Goal: Task Accomplishment & Management: Complete application form

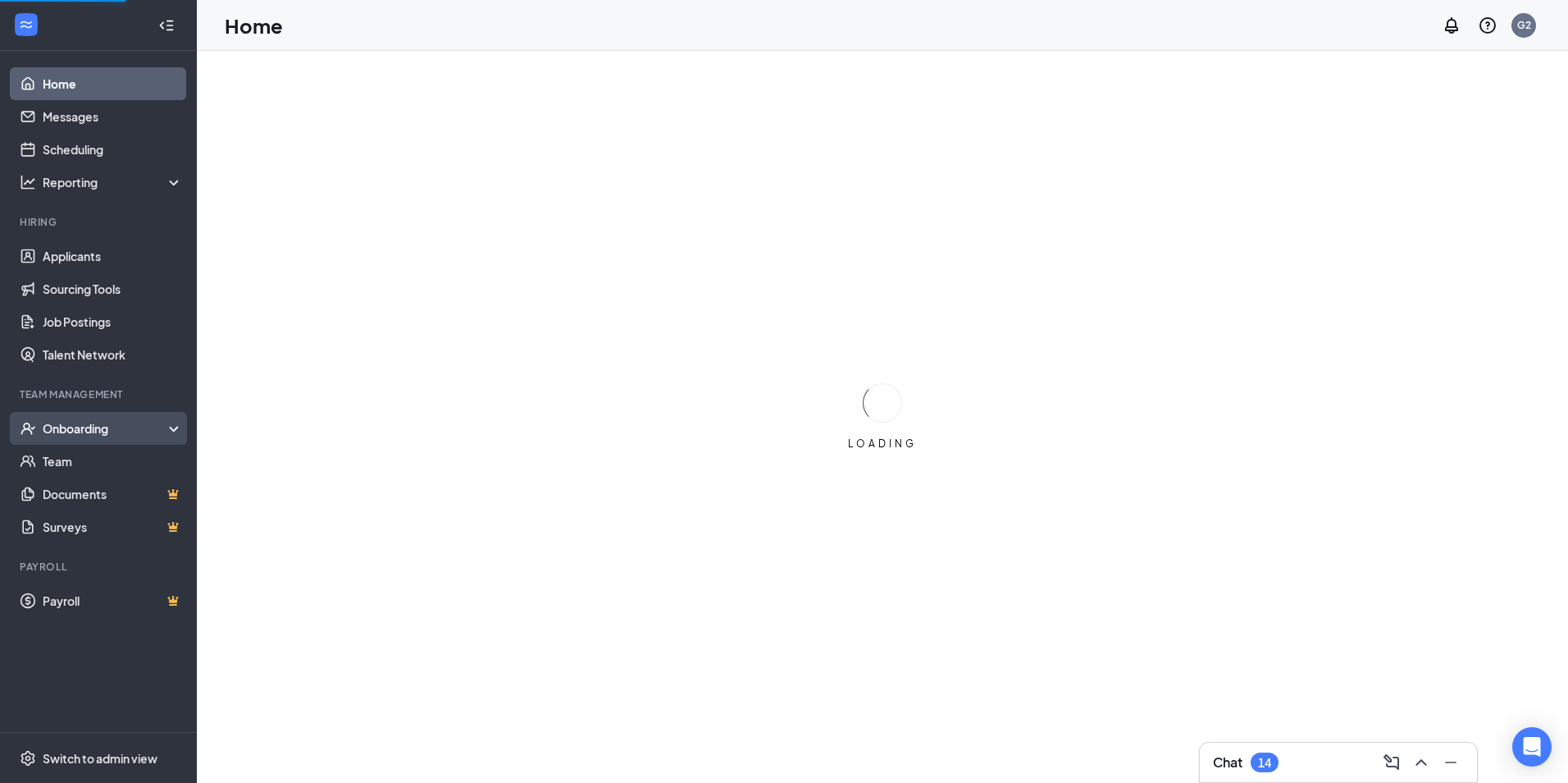
drag, startPoint x: 110, startPoint y: 426, endPoint x: 179, endPoint y: 424, distance: 69.0
click at [110, 426] on div "Onboarding" at bounding box center [105, 428] width 126 height 16
click at [174, 424] on div "Onboarding" at bounding box center [98, 429] width 197 height 33
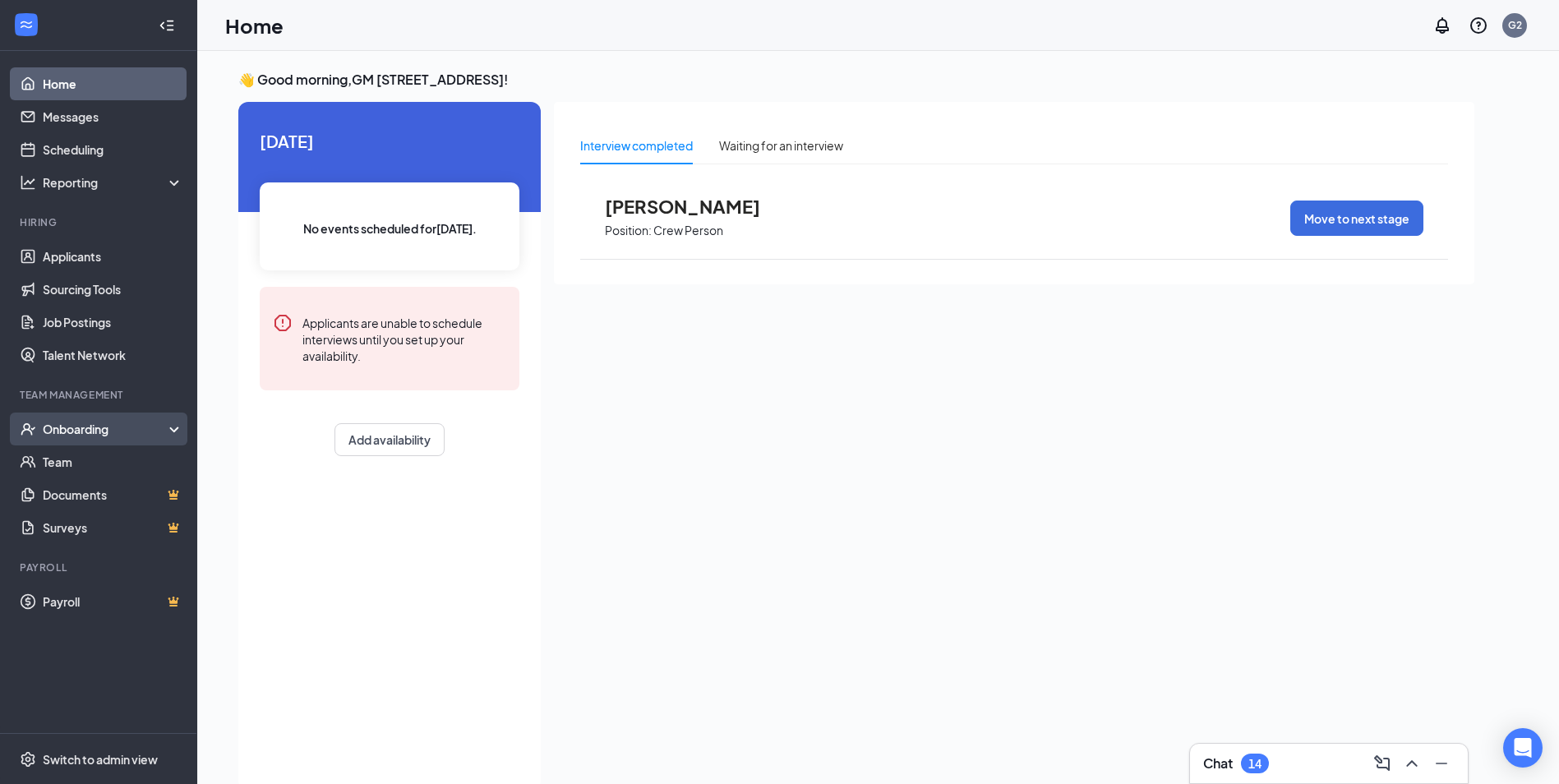
click at [90, 424] on div "Onboarding" at bounding box center [105, 428] width 127 height 16
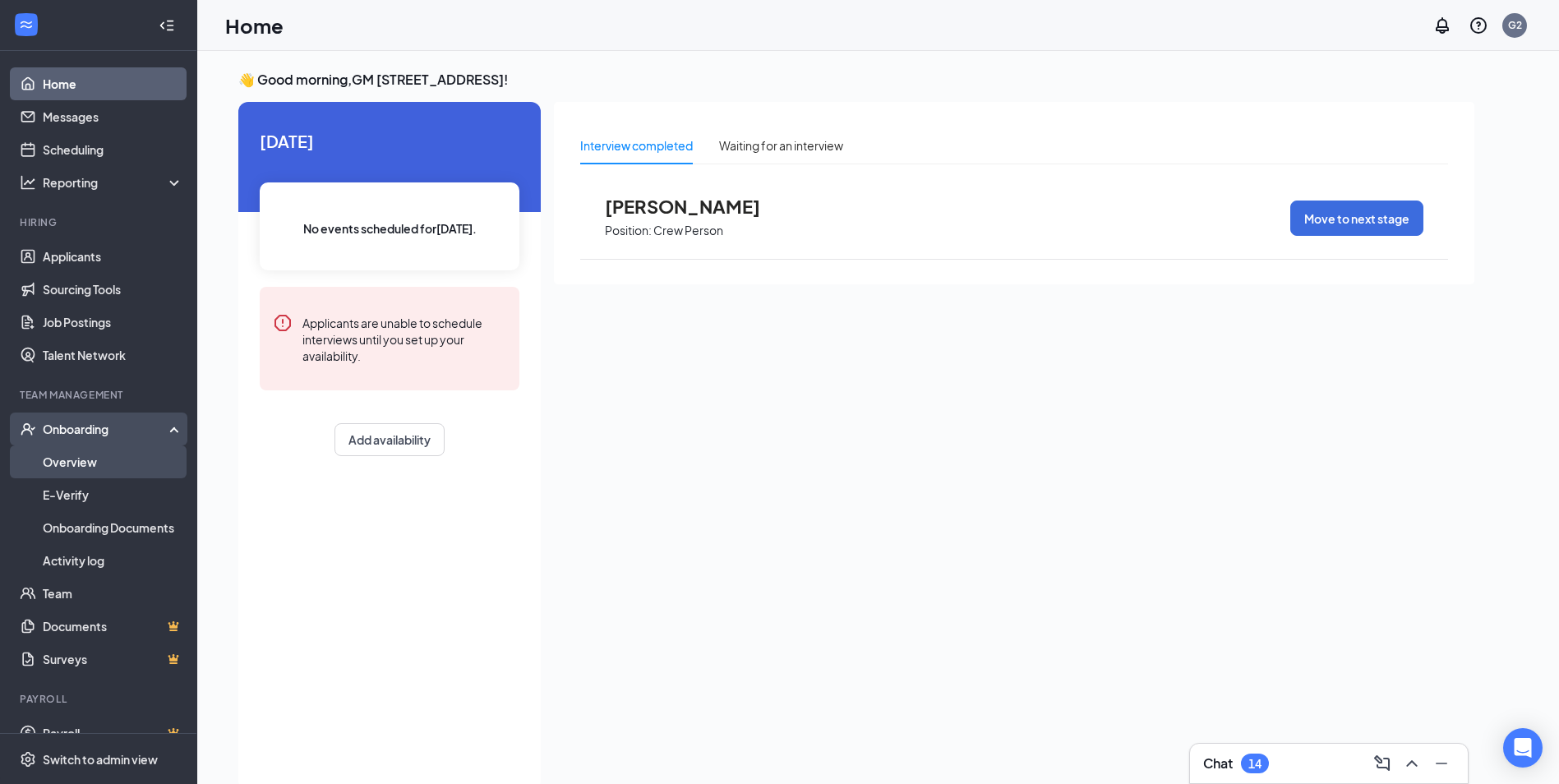
click at [102, 462] on link "Overview" at bounding box center [112, 462] width 140 height 33
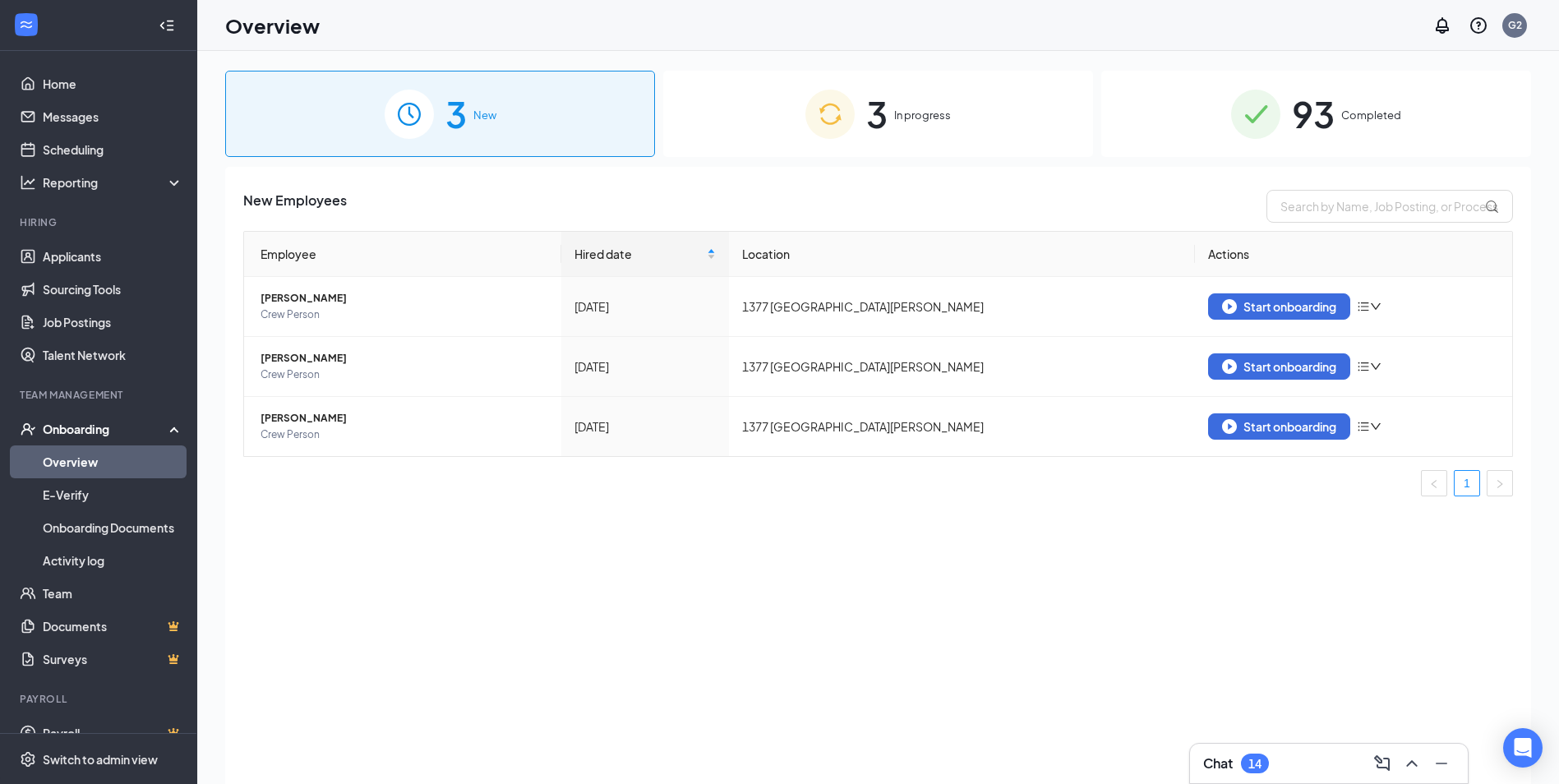
click at [1196, 123] on div "93 Completed" at bounding box center [1316, 113] width 429 height 86
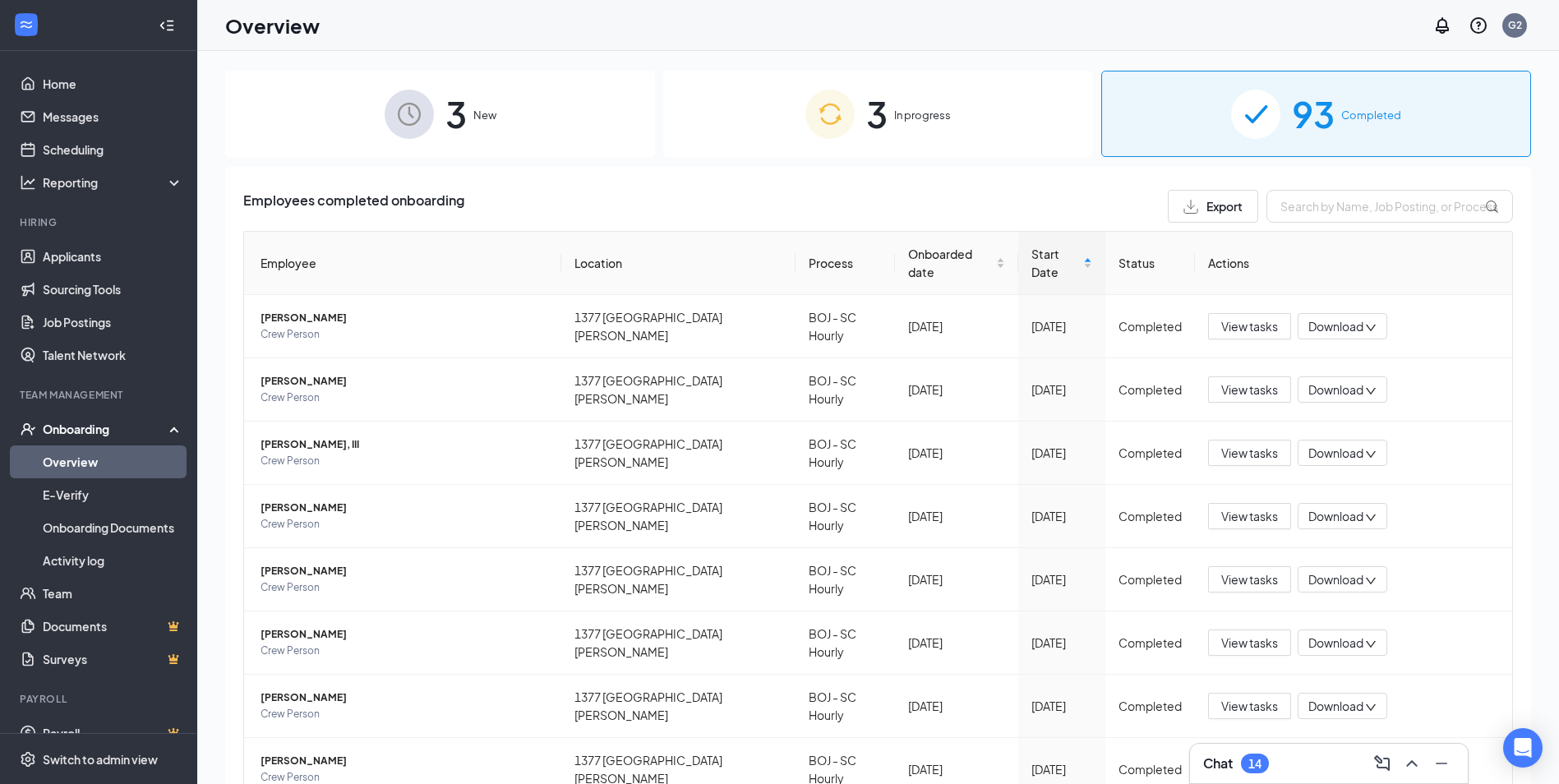
click at [554, 124] on div "3 New" at bounding box center [440, 113] width 429 height 86
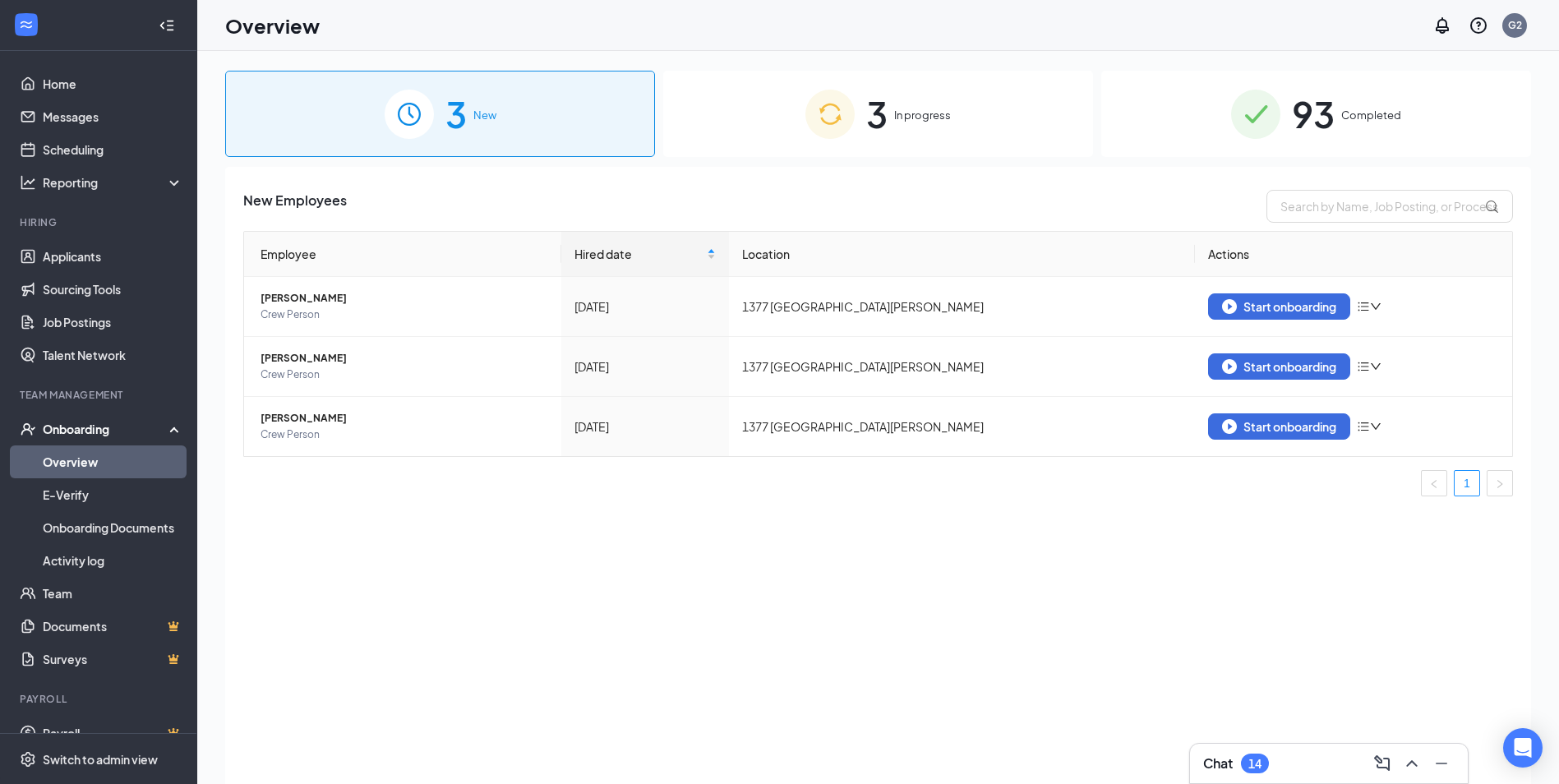
click at [882, 116] on span "3" at bounding box center [877, 113] width 21 height 57
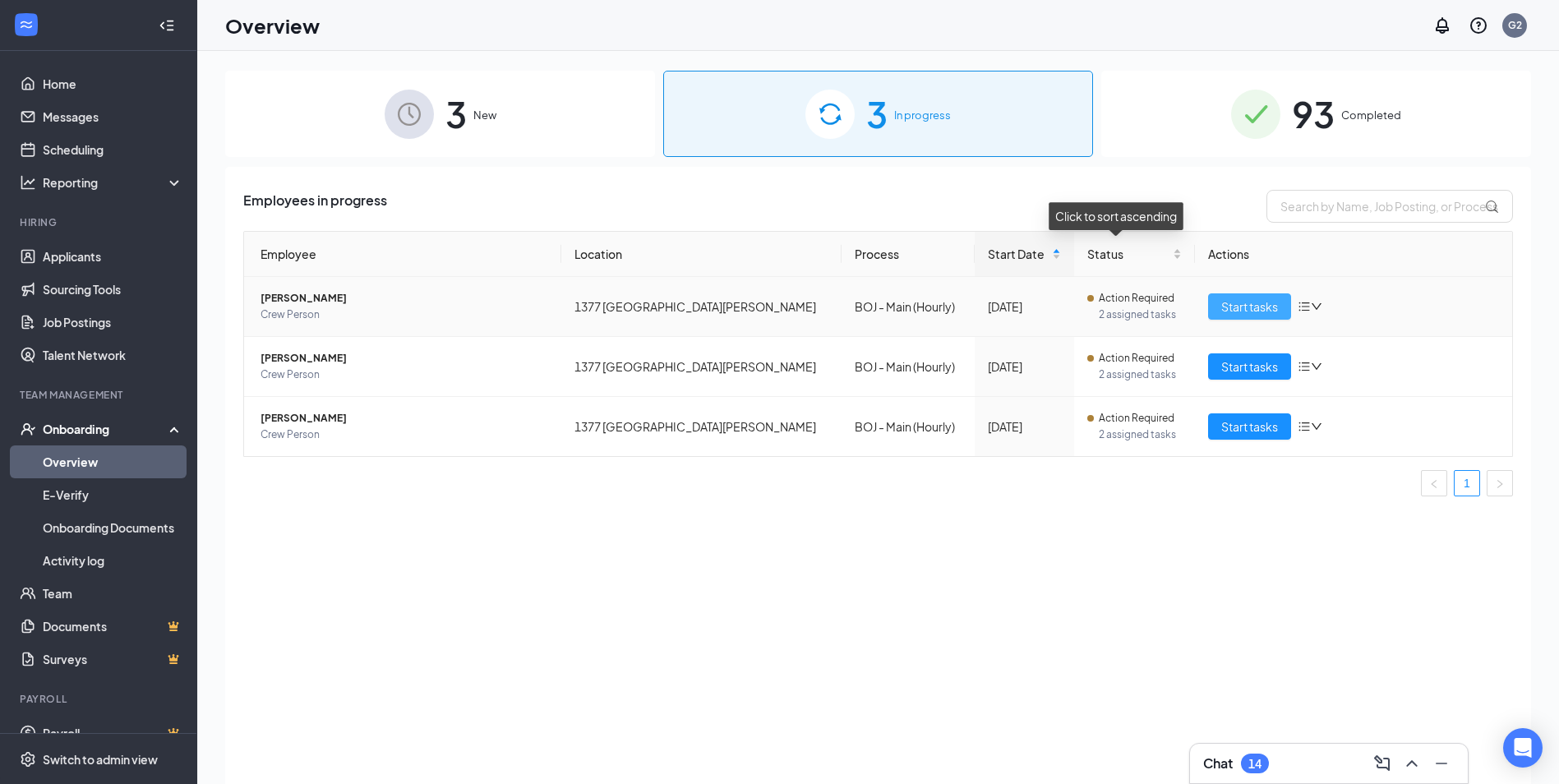
click at [1250, 306] on span "Start tasks" at bounding box center [1250, 306] width 57 height 18
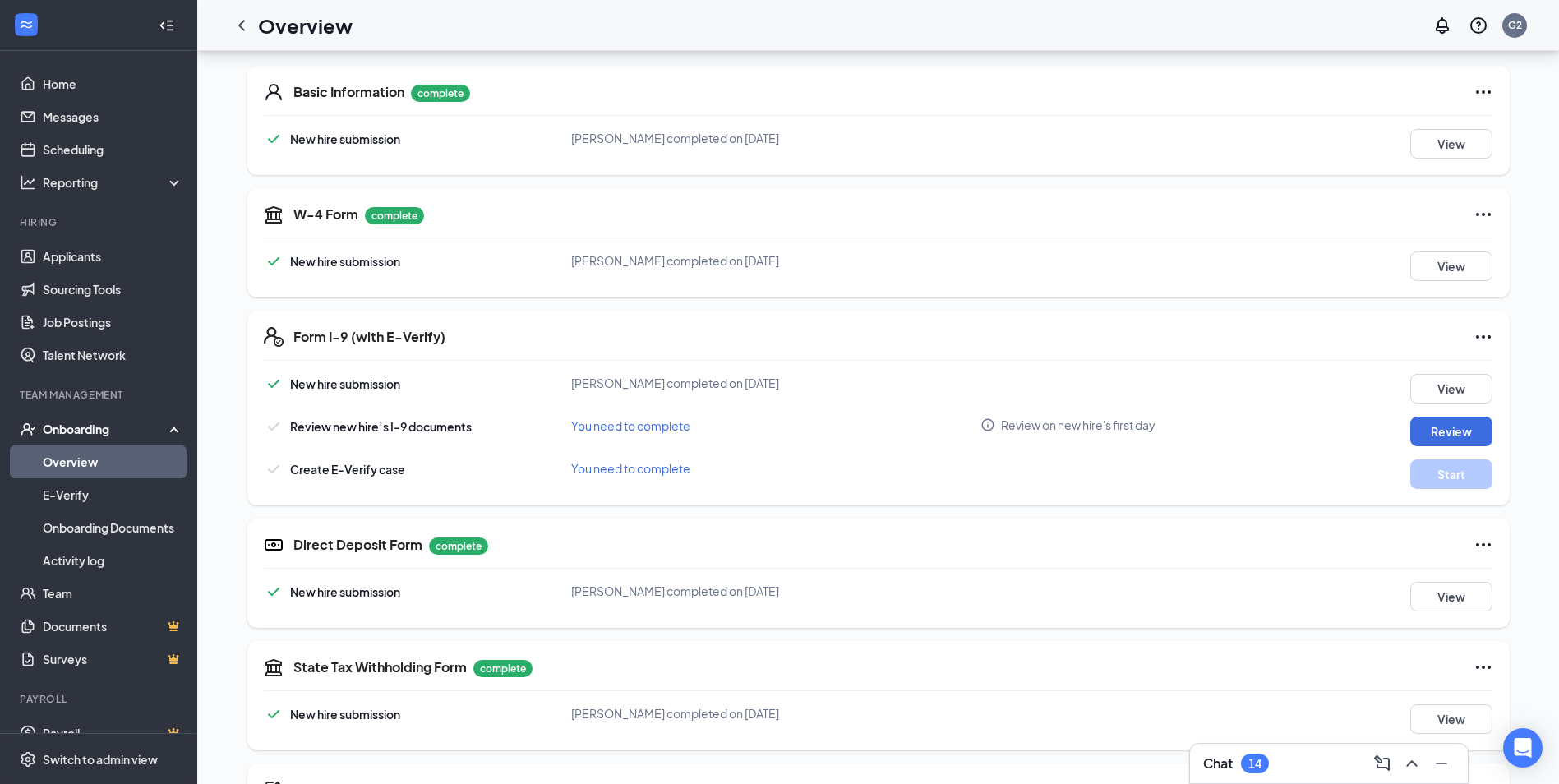
scroll to position [247, 0]
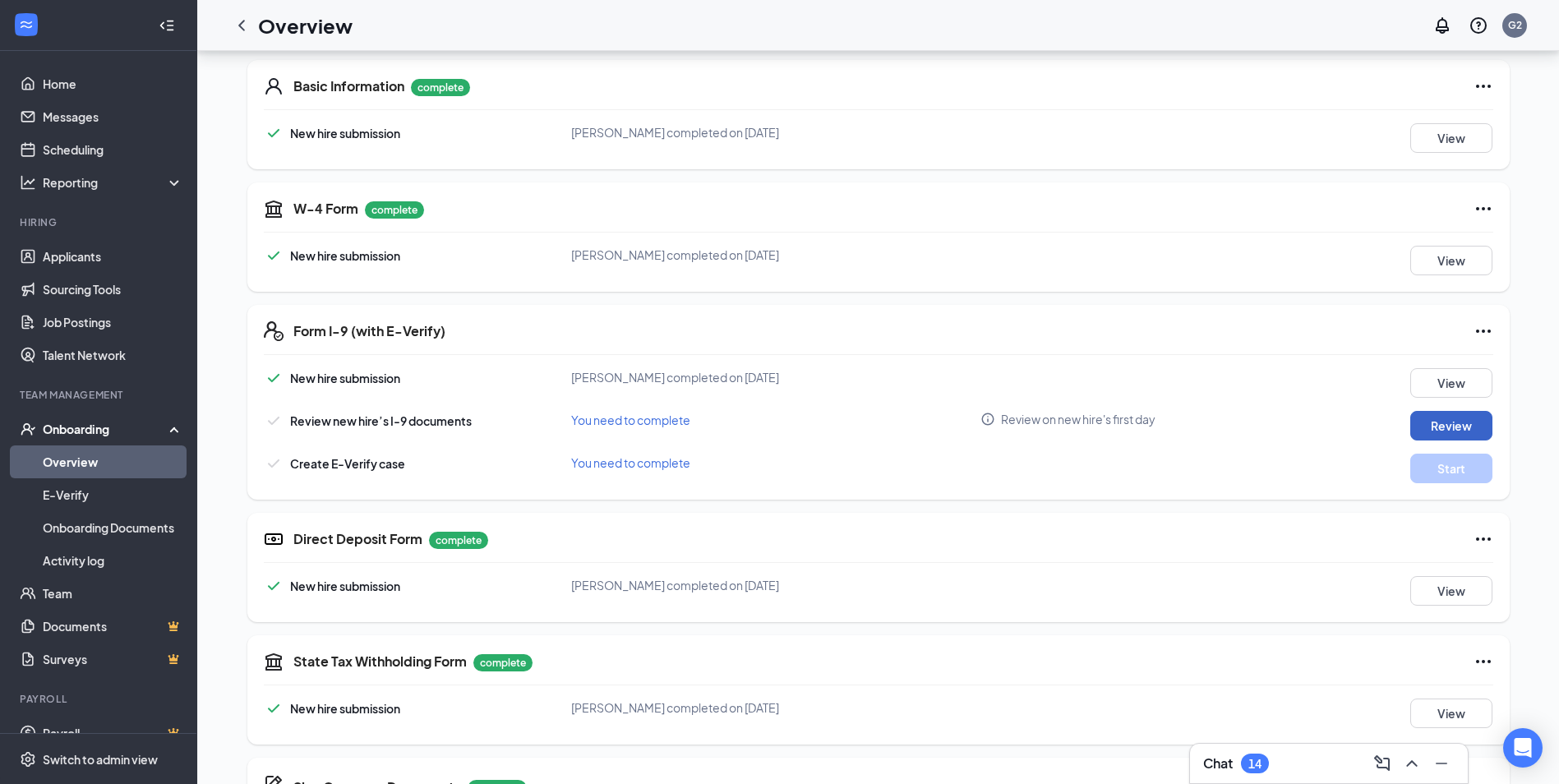
click at [1456, 416] on button "Review" at bounding box center [1451, 425] width 82 height 30
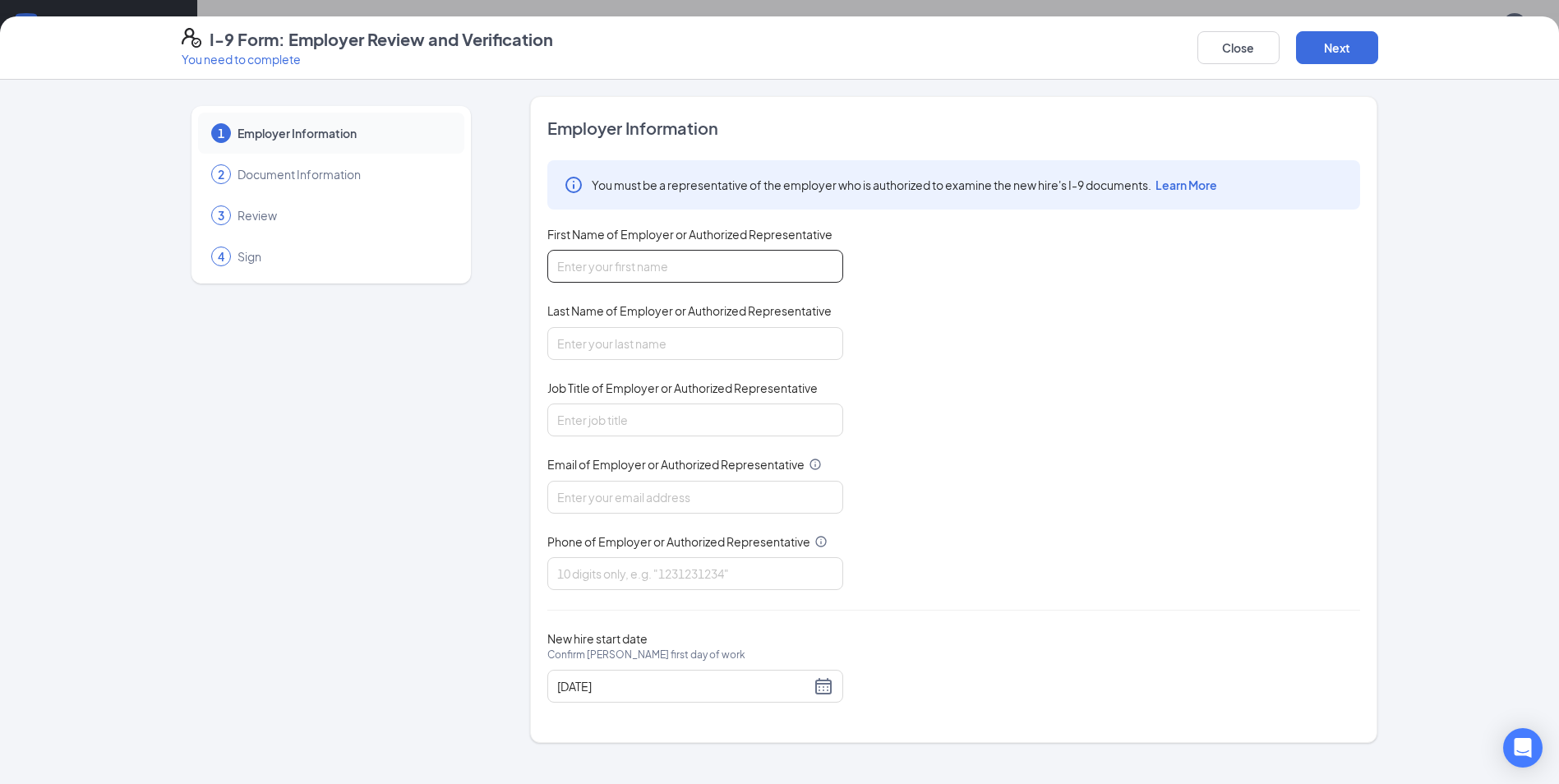
click at [567, 260] on input "First Name of Employer or Authorized Representative" at bounding box center [695, 266] width 296 height 33
type input "[PERSON_NAME]"
click at [606, 343] on input "Last Name of Employer or Authorized Representative" at bounding box center [695, 343] width 296 height 33
type input "[PERSON_NAME]"
click at [631, 424] on input "Job Title of Employer or Authorized Representative" at bounding box center [695, 420] width 296 height 33
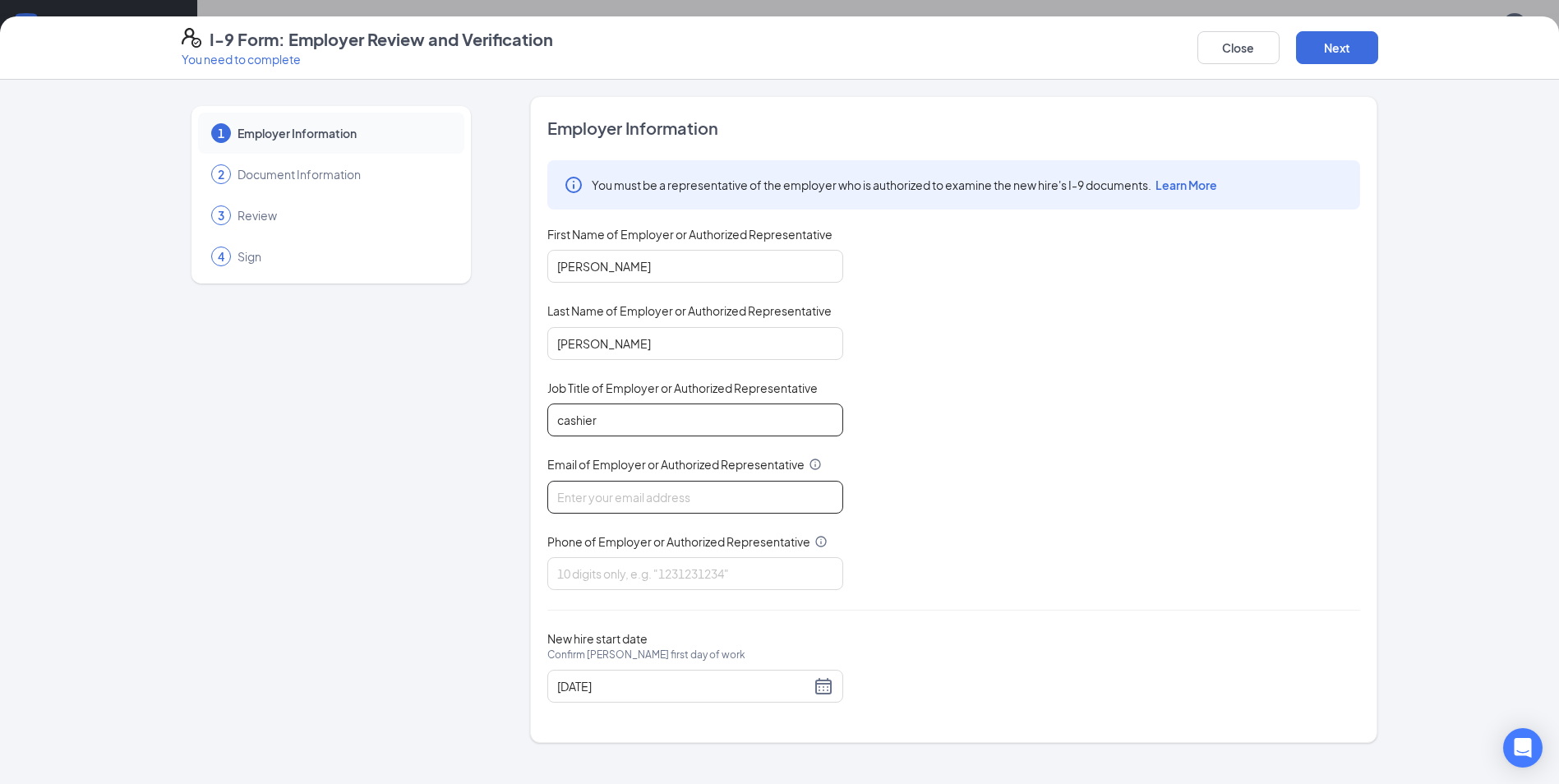
type input "cashier"
click at [655, 493] on input "Email of Employer or Authorized Representative" at bounding box center [695, 497] width 296 height 33
type input "[EMAIL_ADDRESS][DOMAIN_NAME]"
click at [589, 572] on input "Phone of Employer or Authorized Representative" at bounding box center [695, 573] width 296 height 33
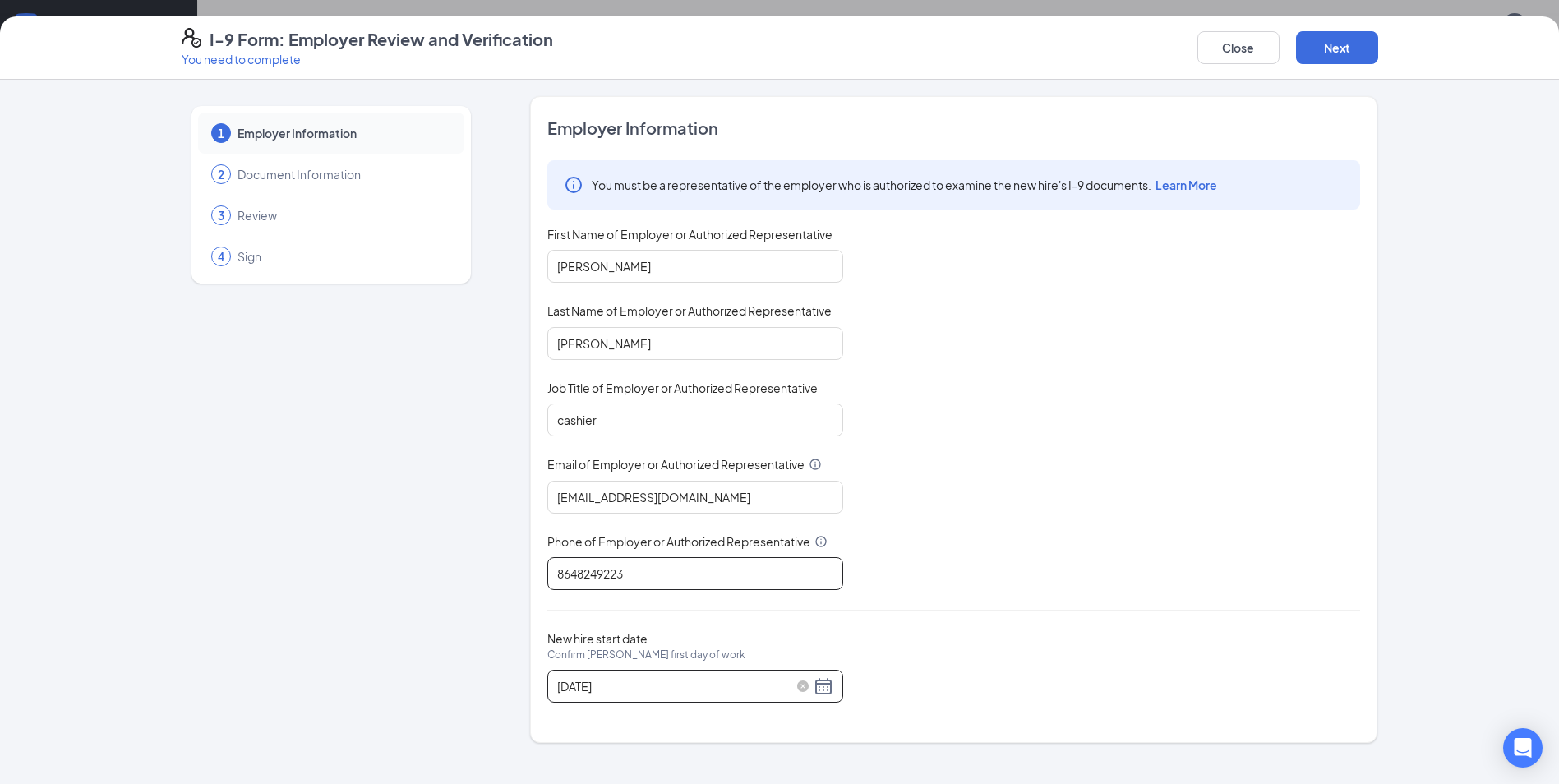
type input "8648249223"
click at [830, 686] on div "[DATE]" at bounding box center [695, 685] width 277 height 19
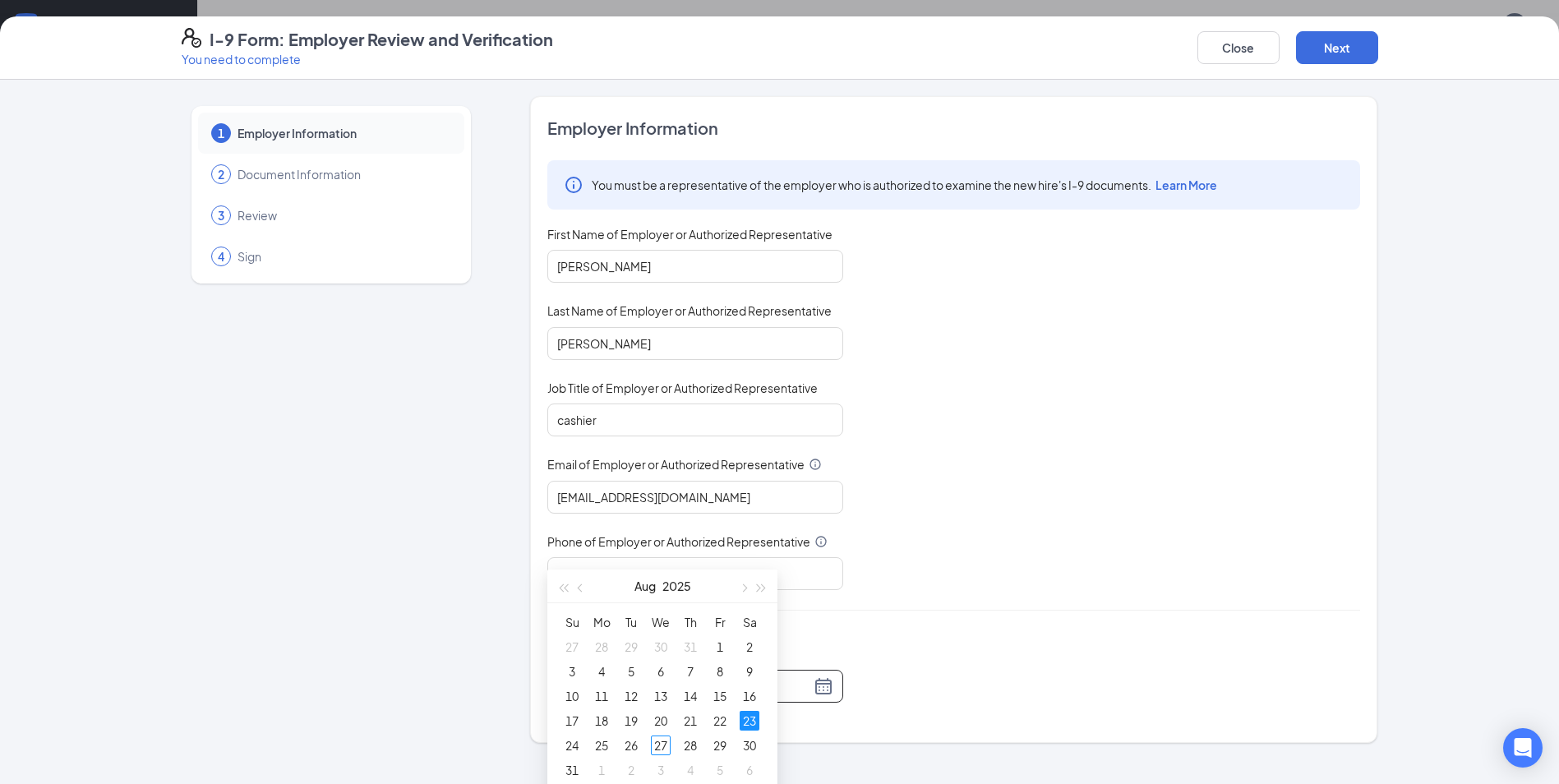
scroll to position [493, 0]
type input "[DATE]"
click at [690, 713] on div "28" at bounding box center [691, 717] width 19 height 19
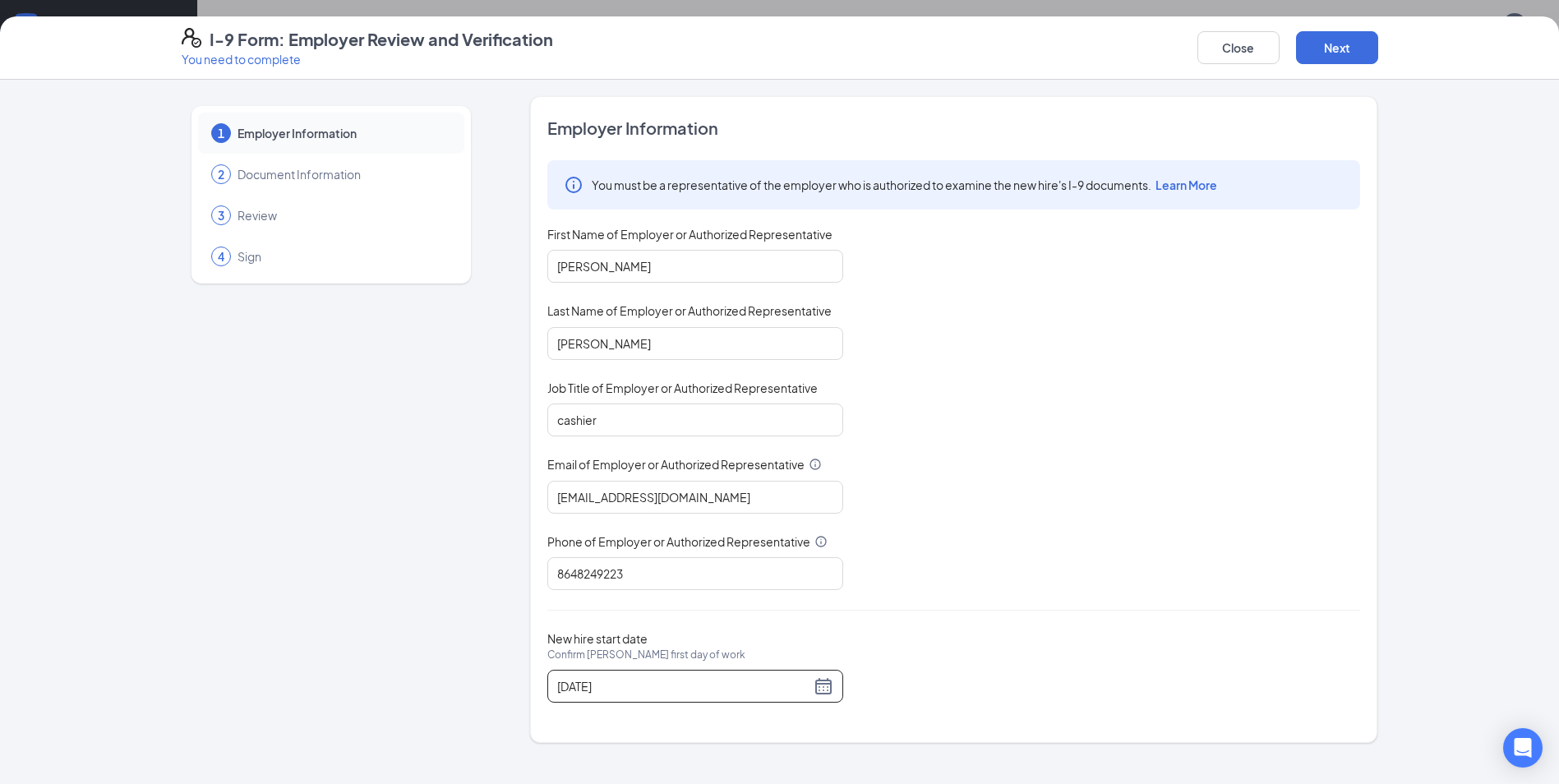
scroll to position [740, 0]
click at [1339, 40] on button "Next" at bounding box center [1337, 47] width 82 height 33
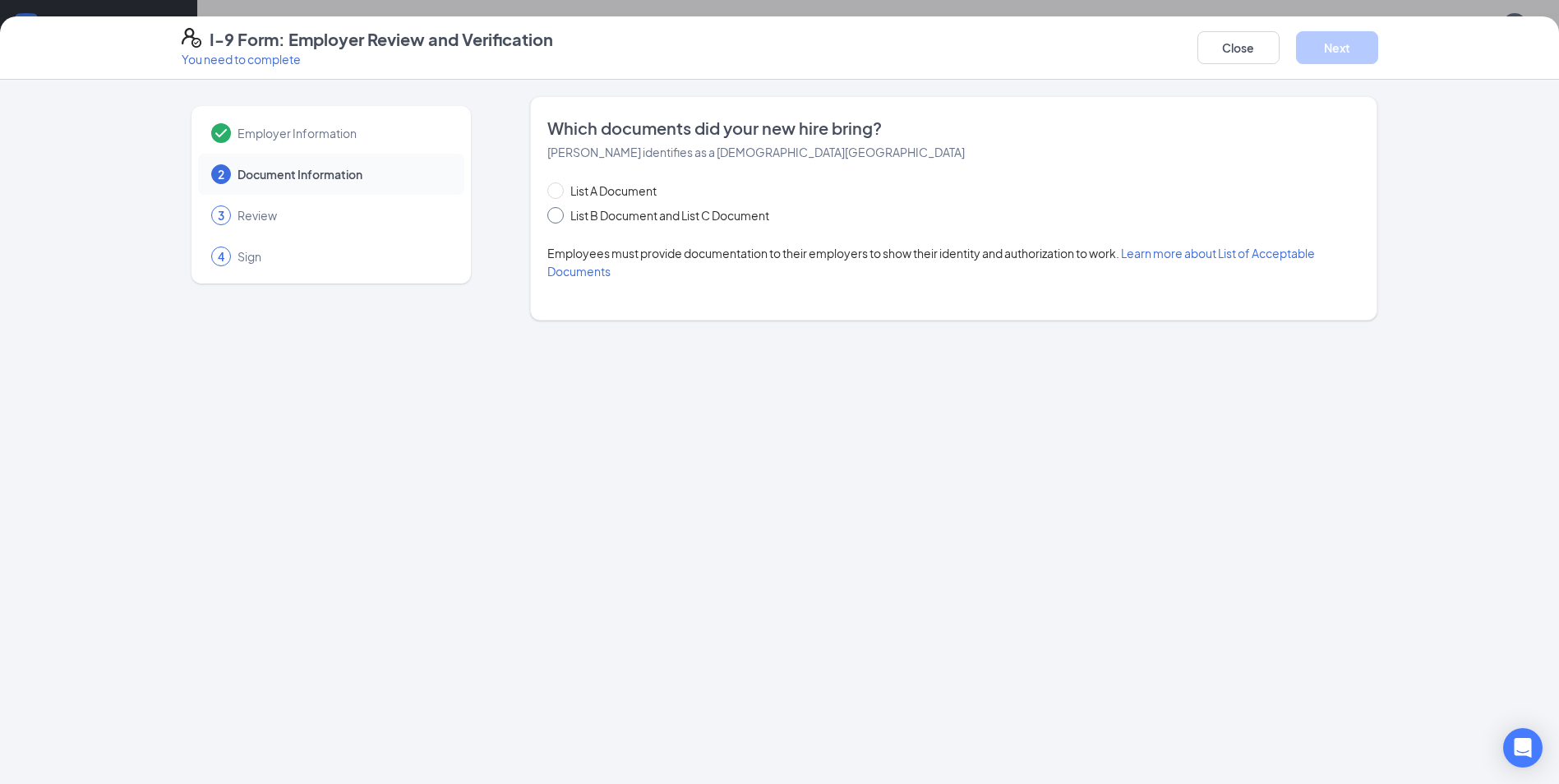
click at [555, 217] on input "List B Document and List C Document" at bounding box center [553, 213] width 12 height 12
radio input "true"
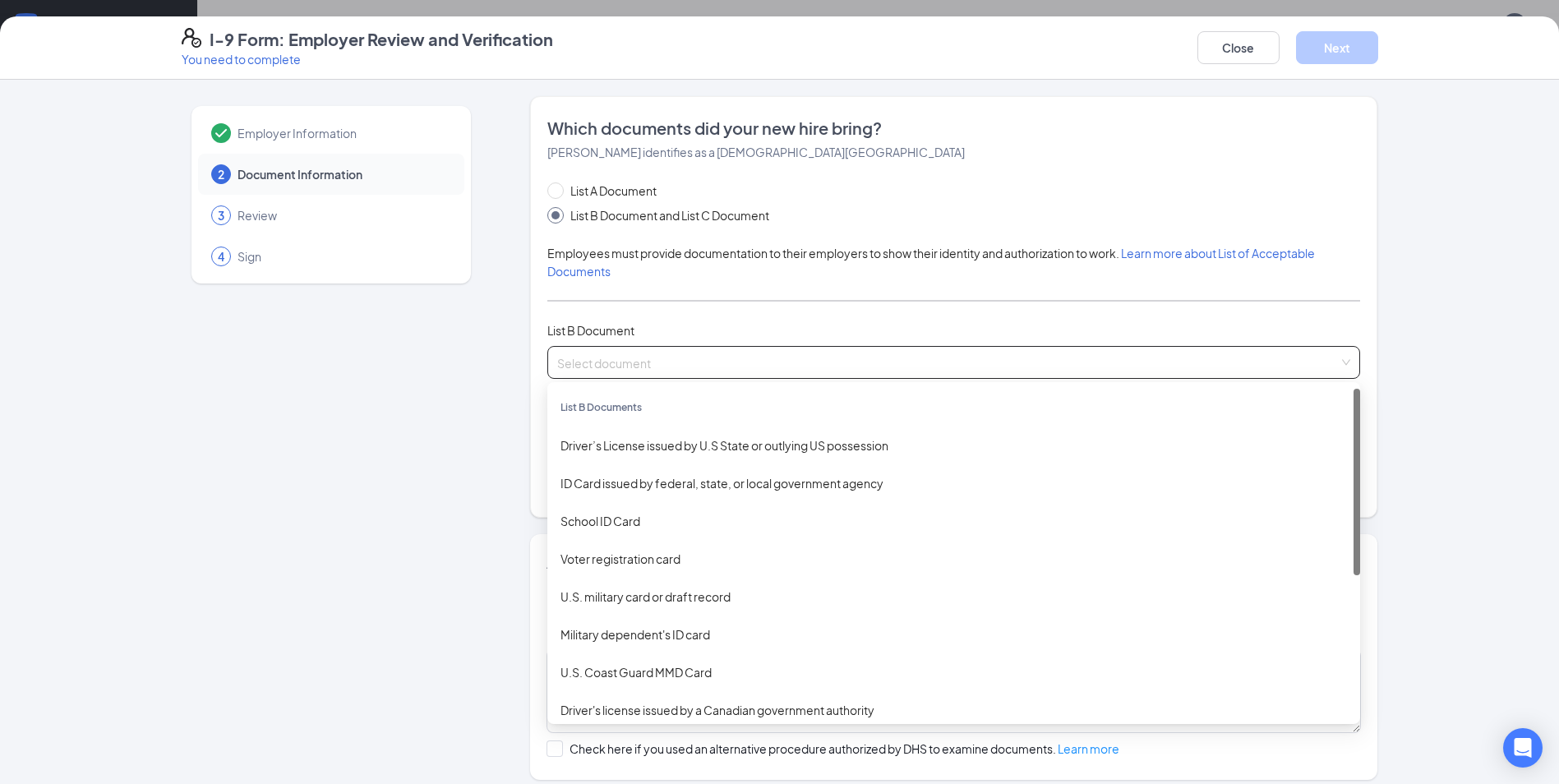
click at [636, 363] on input "search" at bounding box center [948, 359] width 781 height 24
click at [709, 442] on div "Driver’s License issued by U.S State or outlying US possession" at bounding box center [954, 445] width 786 height 18
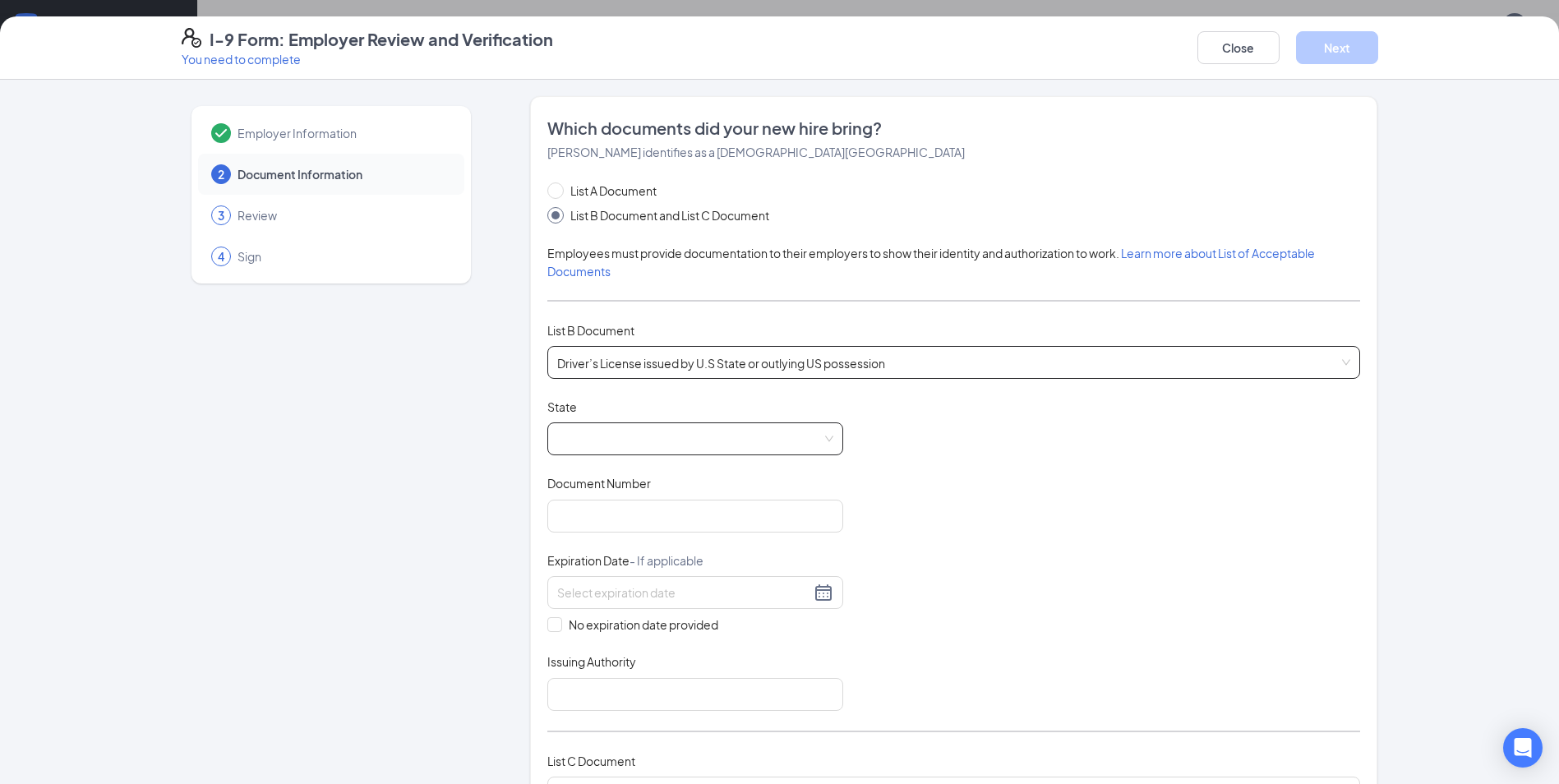
click at [600, 433] on span at bounding box center [695, 439] width 277 height 31
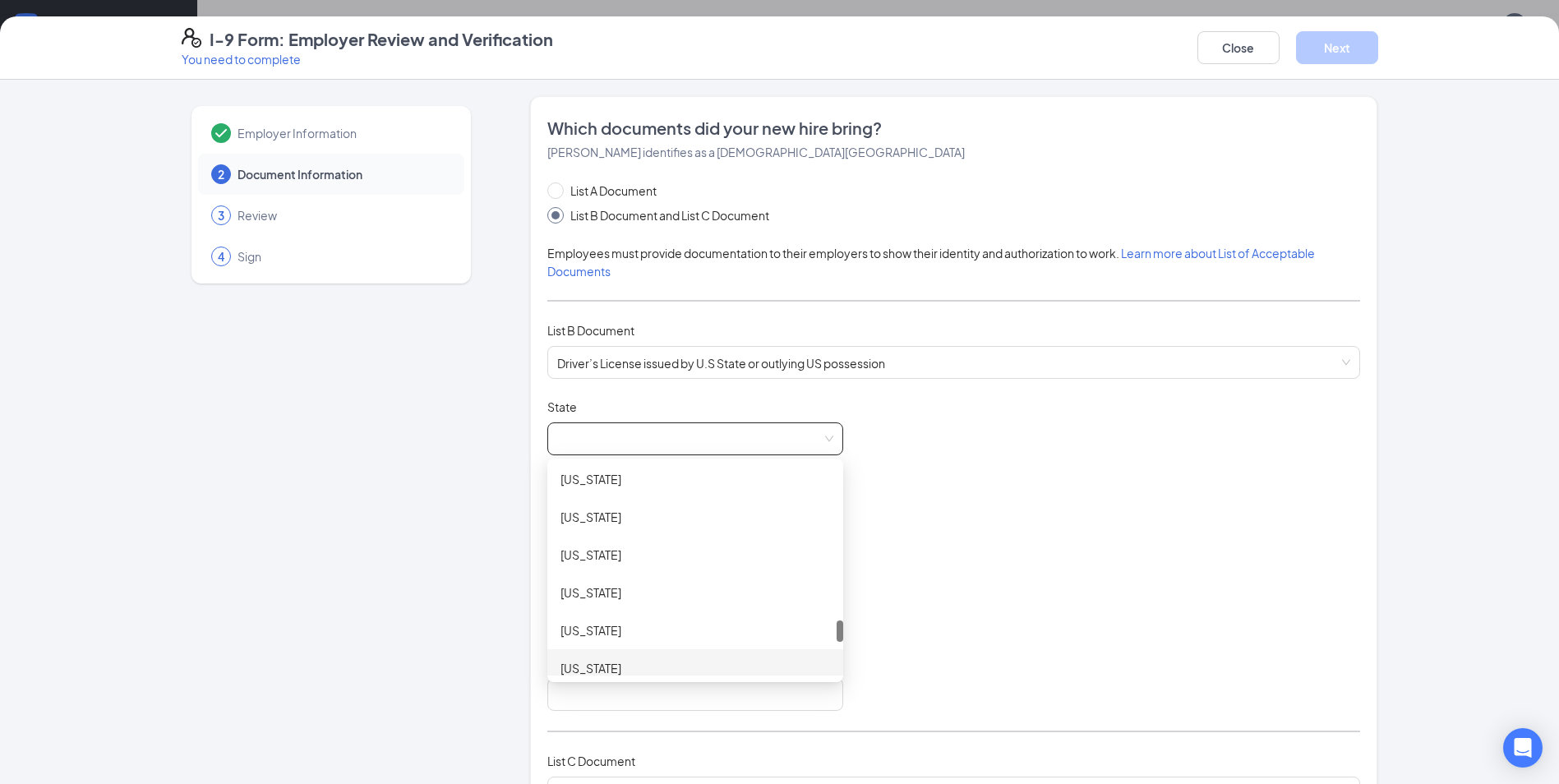
click at [633, 667] on div "[US_STATE]" at bounding box center [695, 668] width 270 height 18
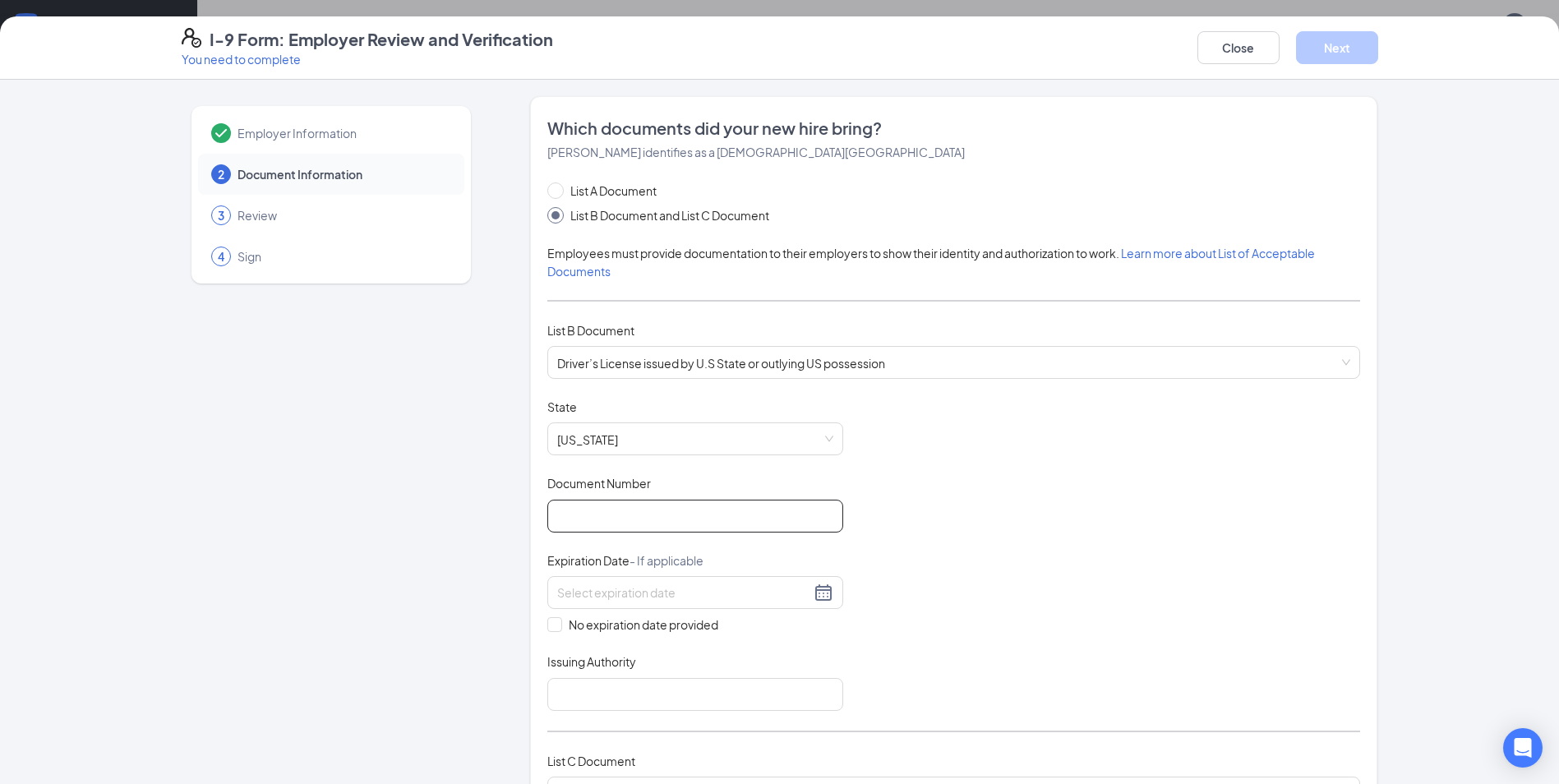
click at [615, 512] on input "Document Number" at bounding box center [695, 516] width 296 height 33
type input "102834119"
click at [692, 583] on input at bounding box center [684, 592] width 253 height 18
click at [739, 626] on button "button" at bounding box center [736, 628] width 18 height 33
click at [752, 623] on button "button" at bounding box center [755, 628] width 18 height 33
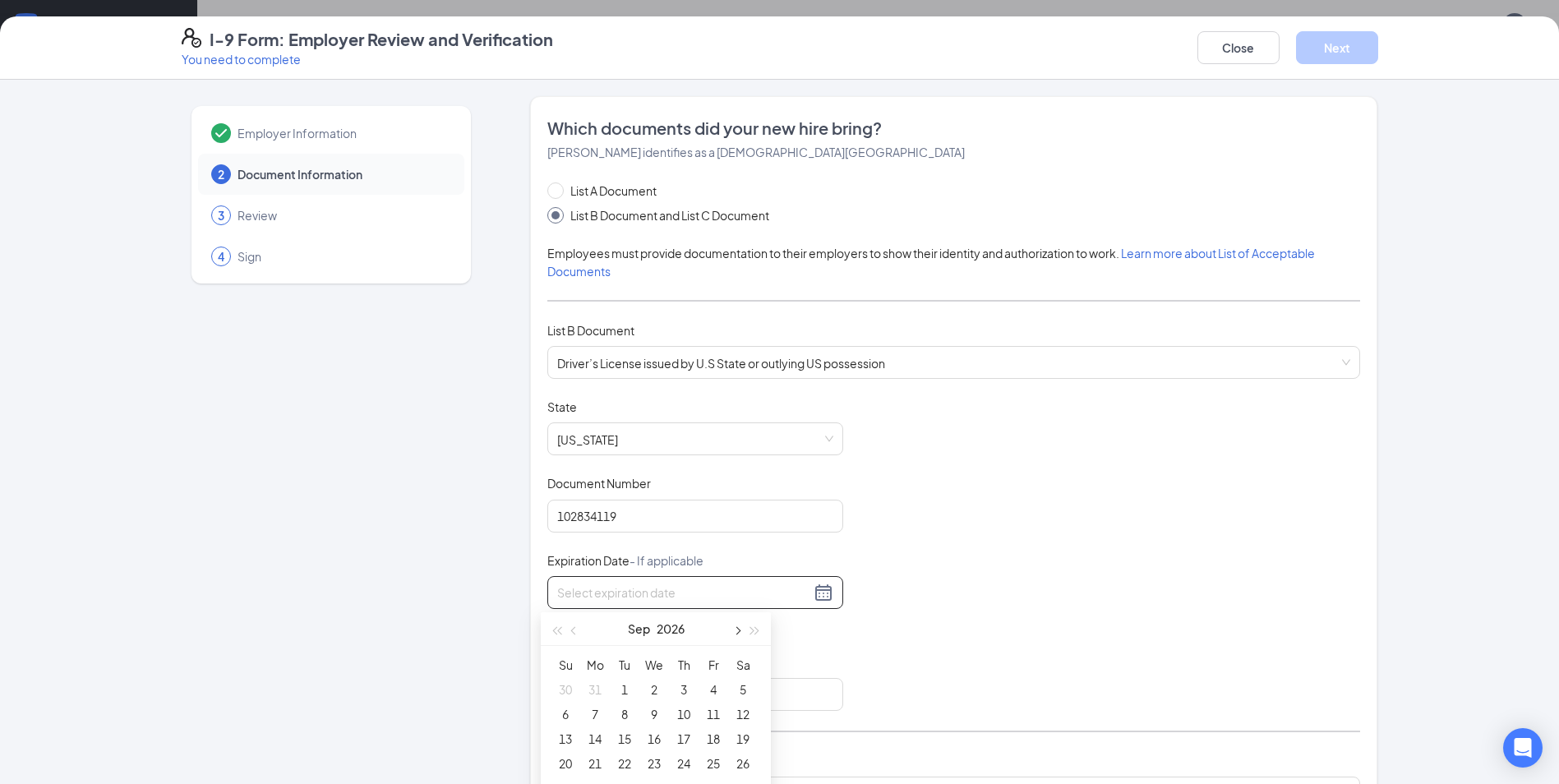
click at [733, 625] on button "button" at bounding box center [736, 628] width 18 height 33
type input "[DATE]"
click at [652, 616] on div "28" at bounding box center [654, 624] width 19 height 19
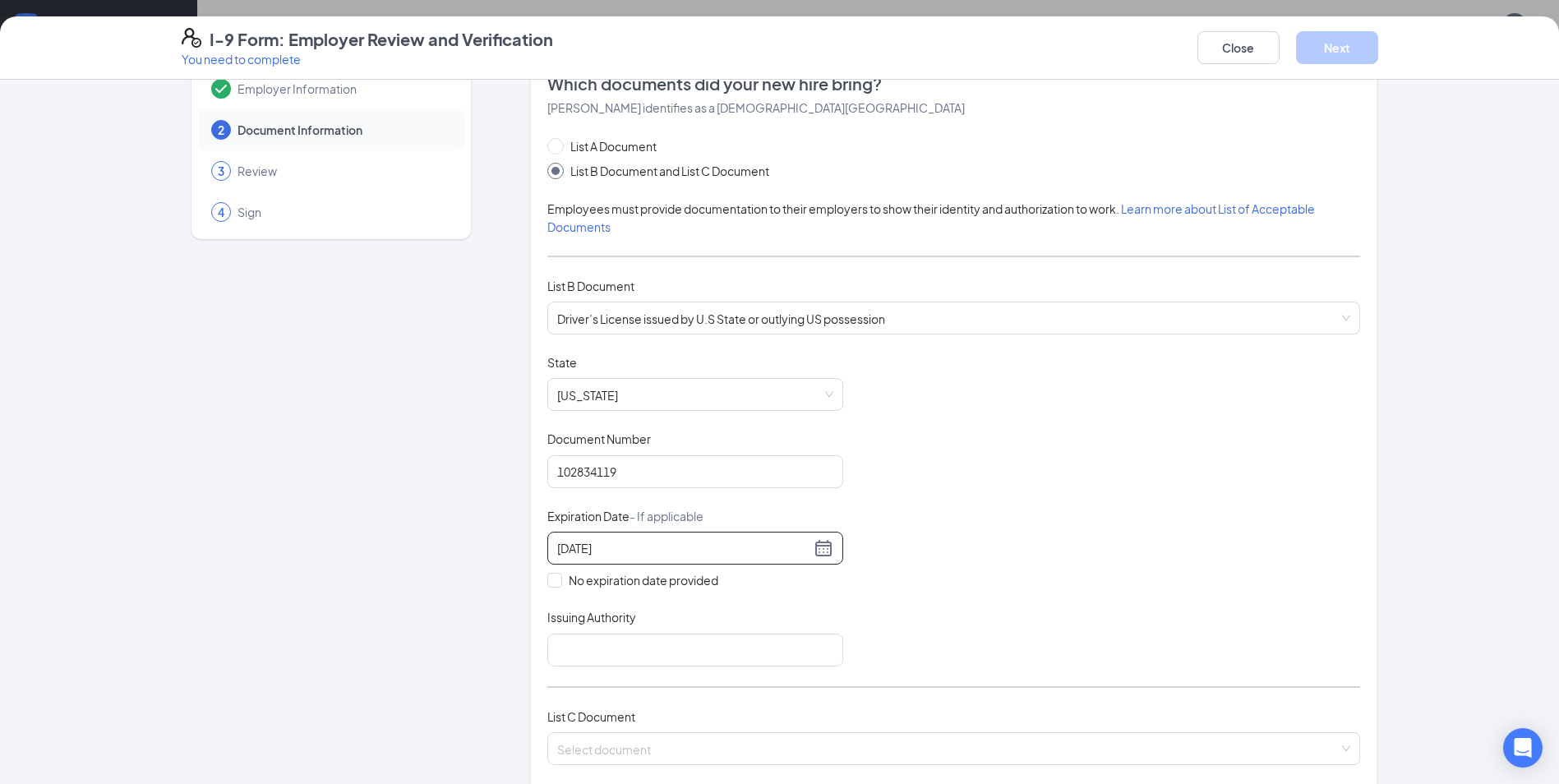
scroll to position [82, 0]
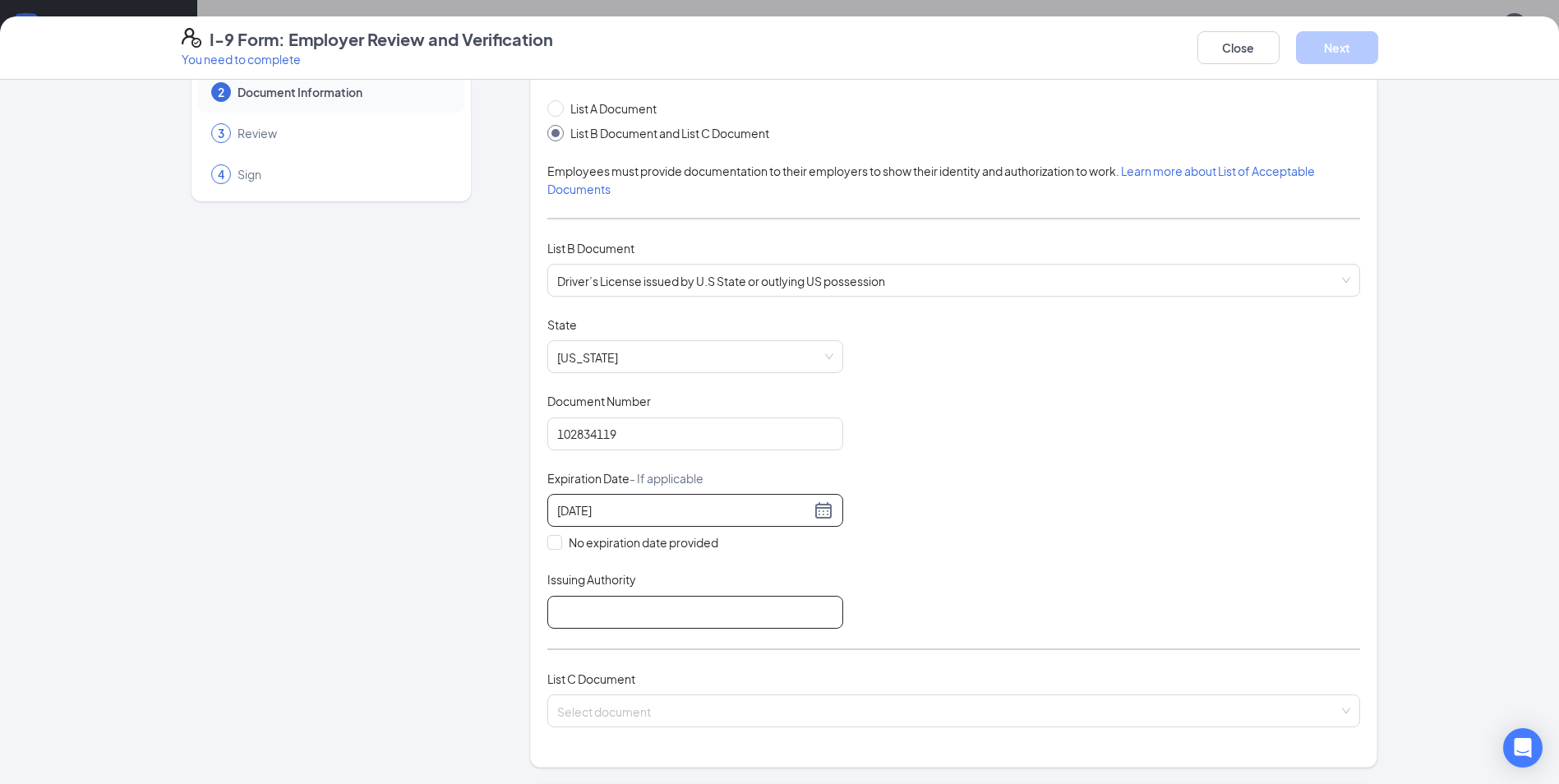
click at [652, 612] on input "Issuing Authority" at bounding box center [695, 612] width 296 height 33
type input "[US_STATE]"
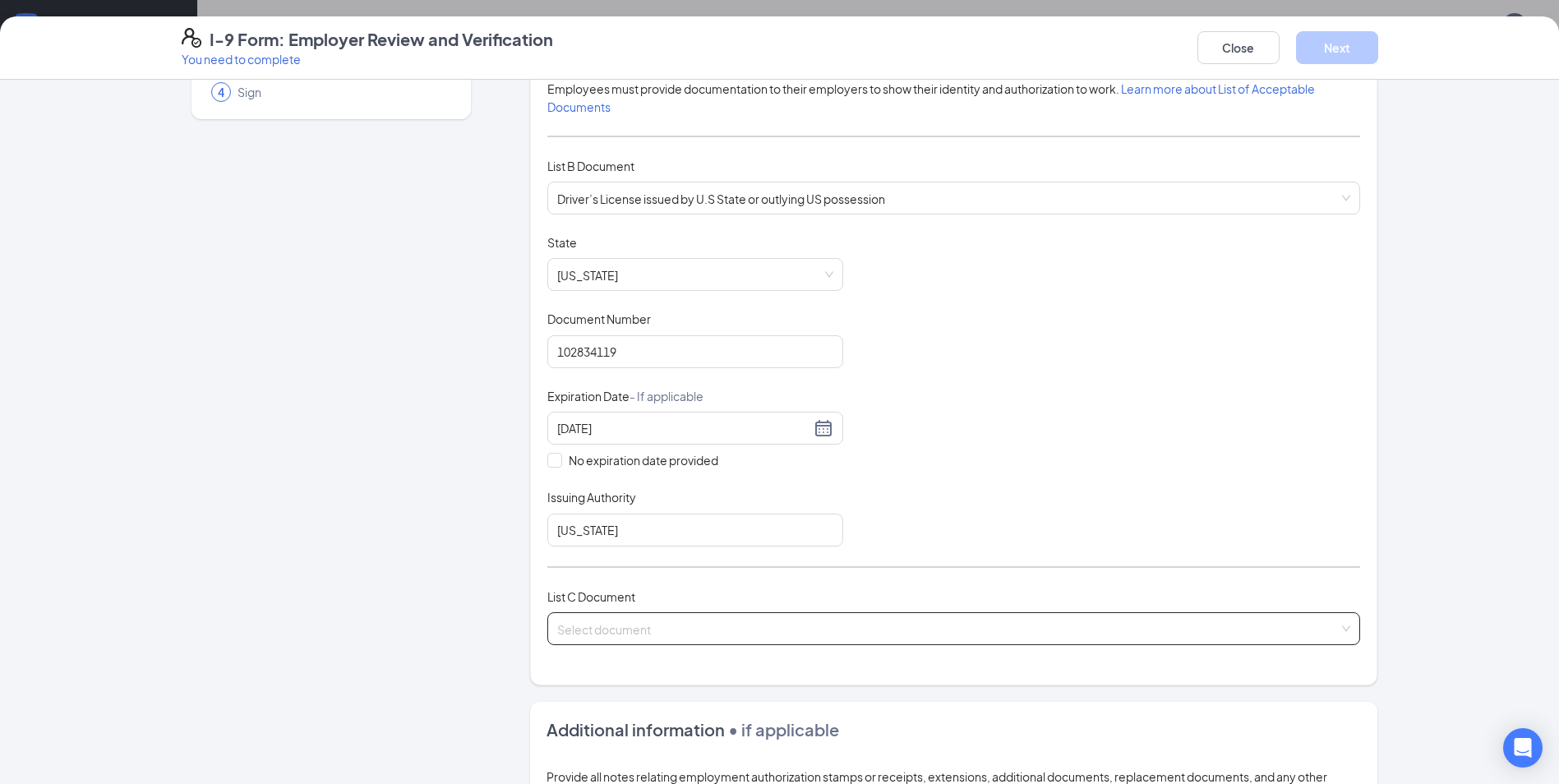
click at [658, 631] on input "search" at bounding box center [948, 624] width 781 height 24
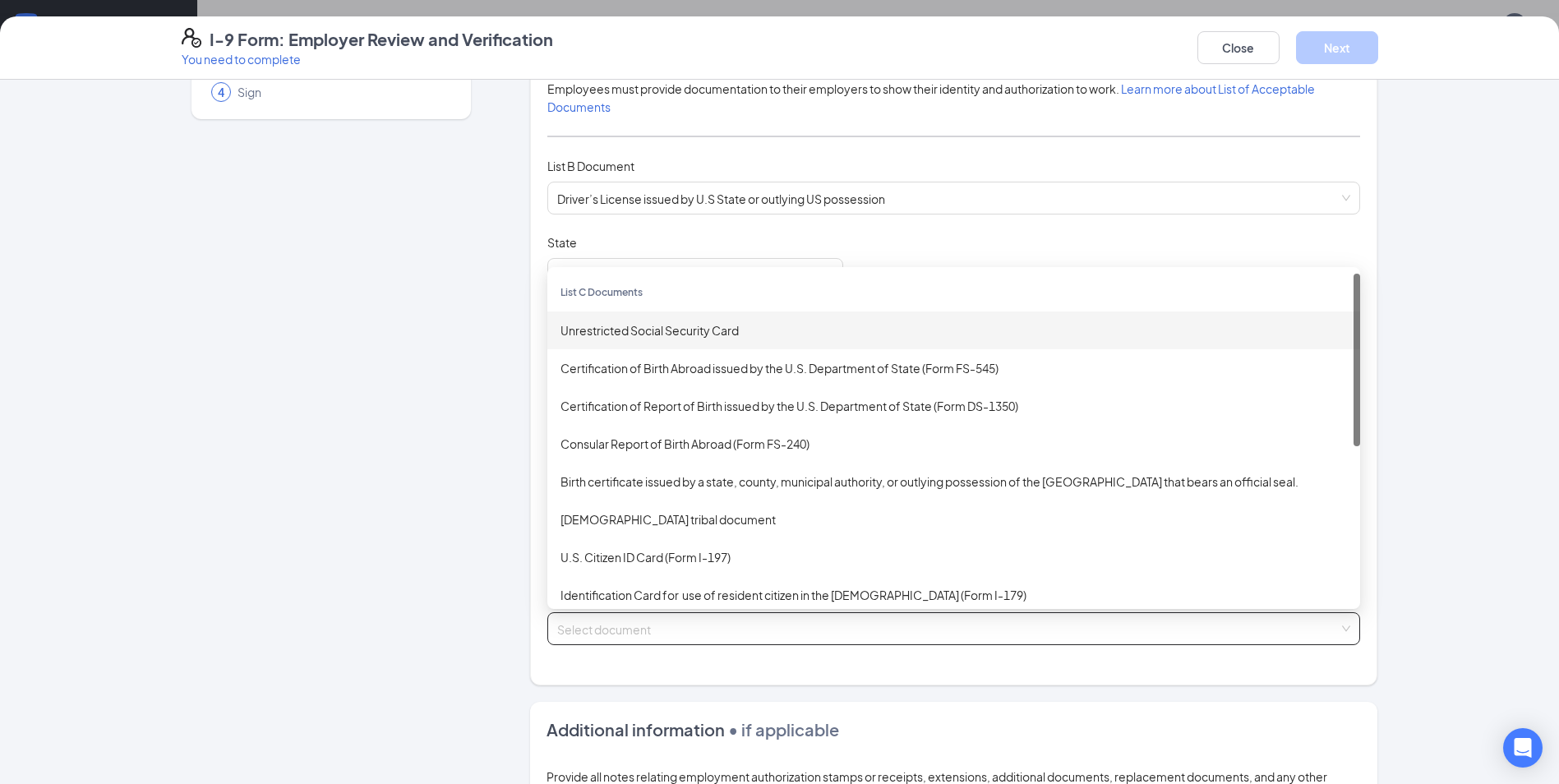
click at [632, 324] on div "Unrestricted Social Security Card" at bounding box center [954, 330] width 786 height 18
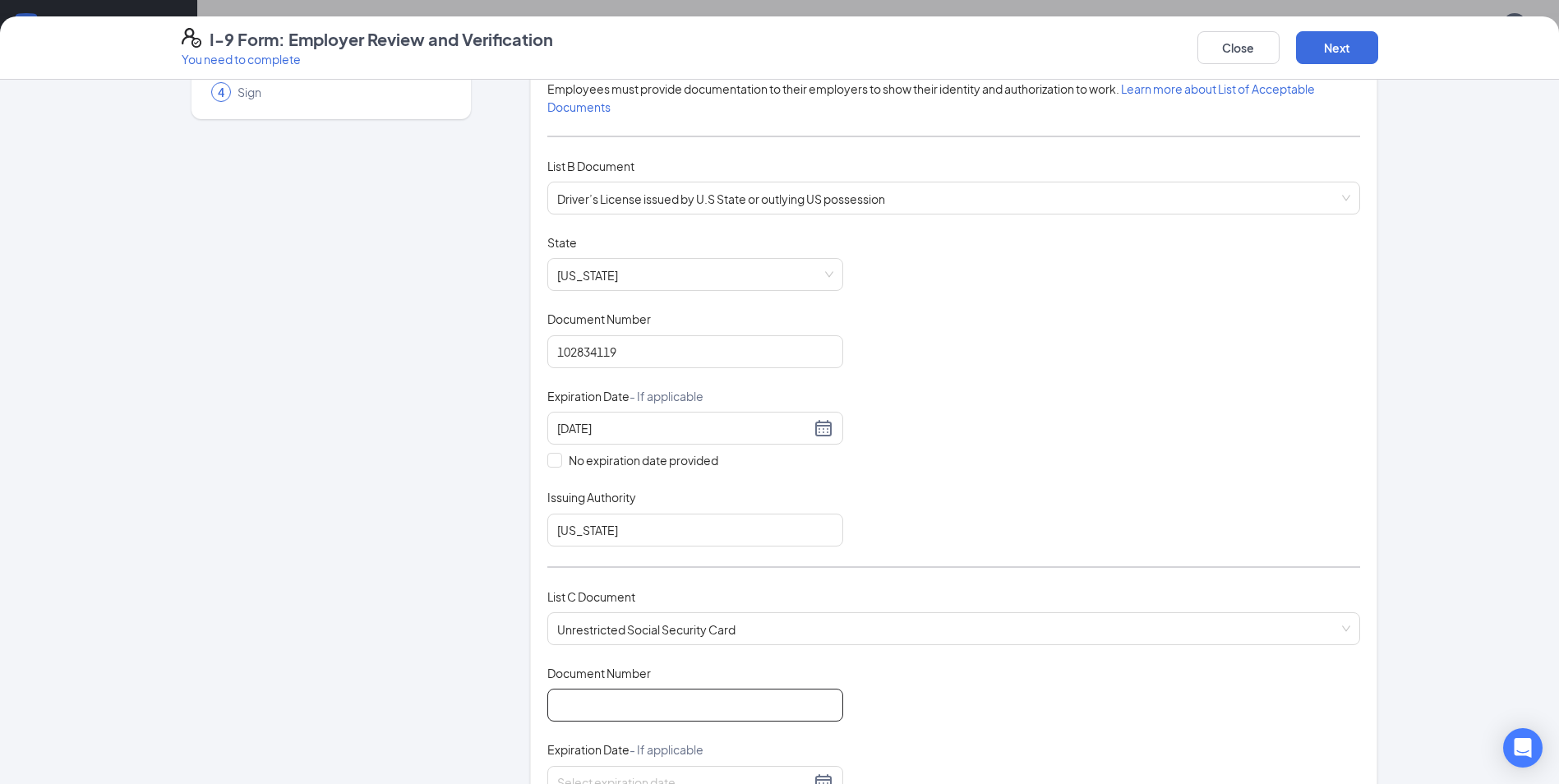
click at [633, 702] on input "Document Number" at bounding box center [695, 705] width 296 height 33
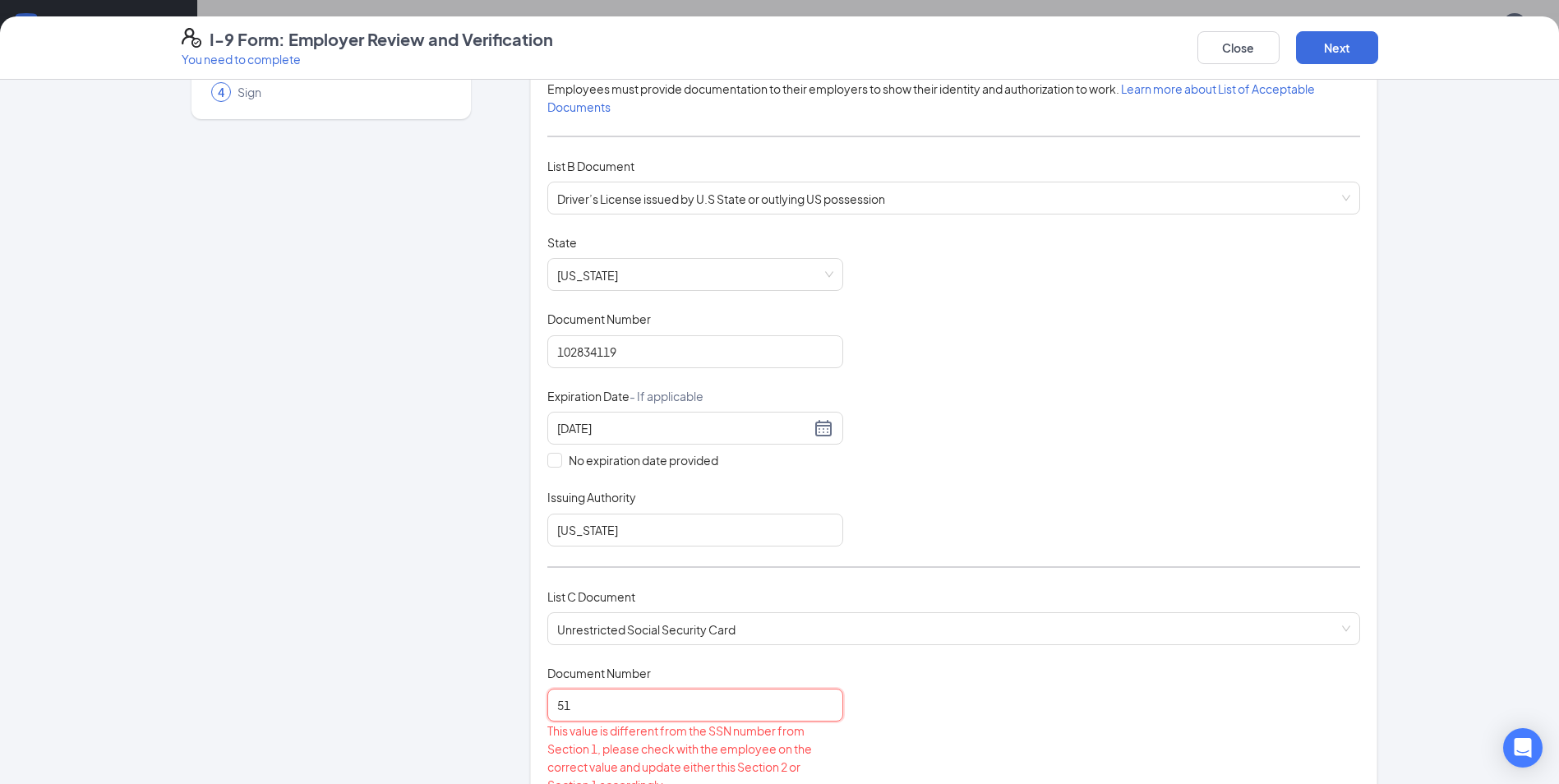
type input "5"
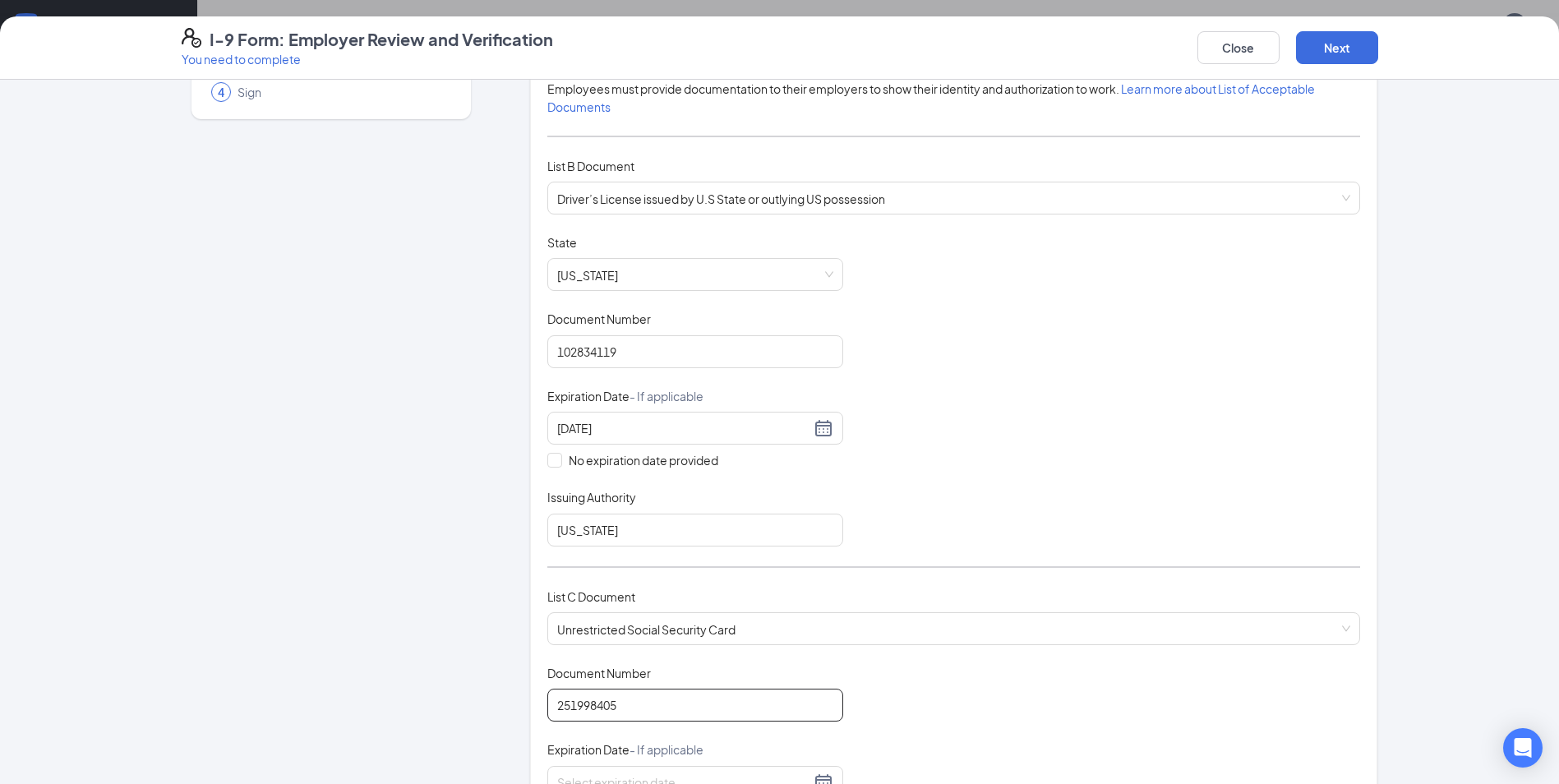
scroll to position [247, 0]
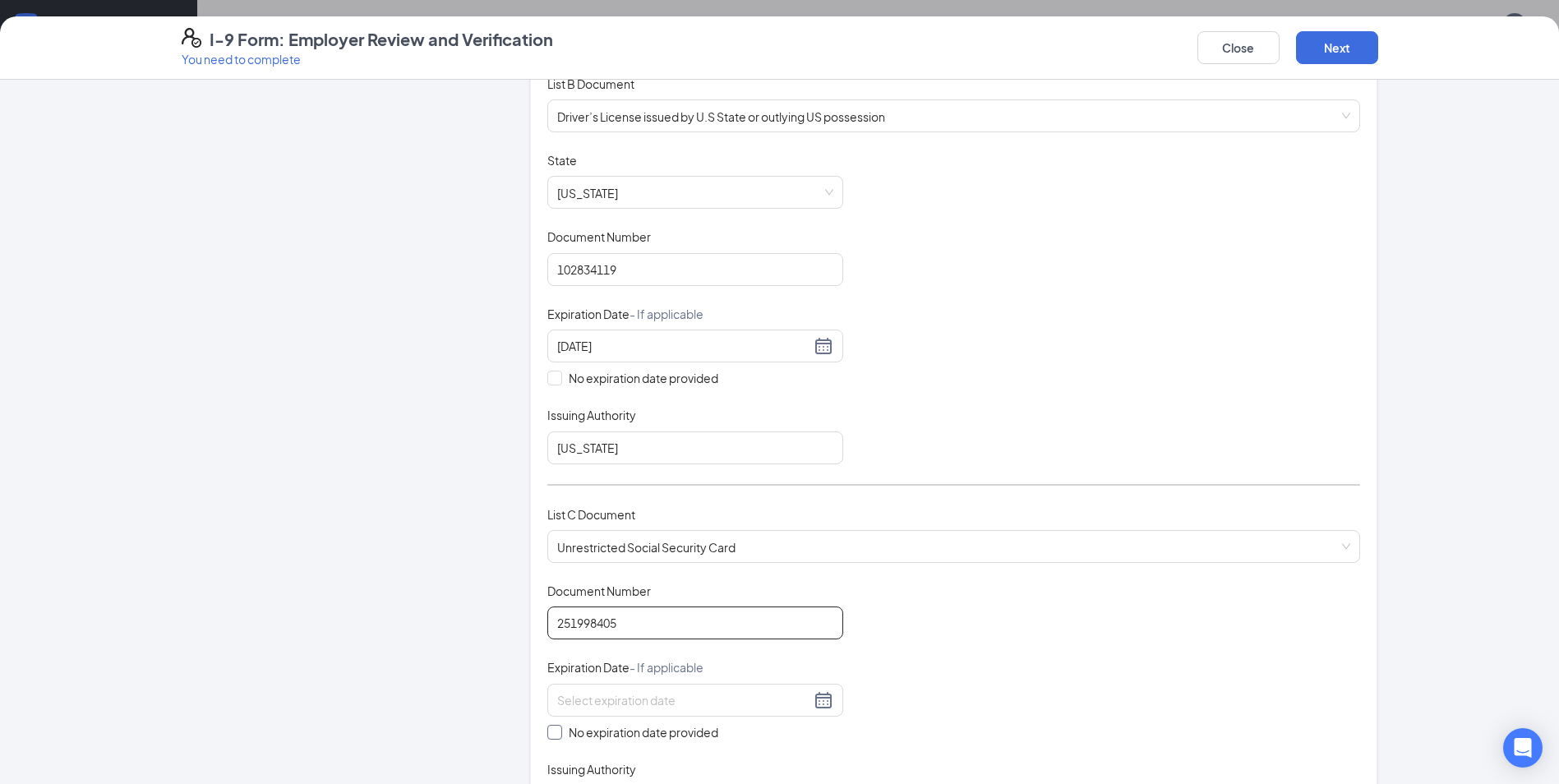
type input "251998405"
click at [547, 731] on input "No expiration date provided" at bounding box center [553, 731] width 12 height 12
checkbox input "true"
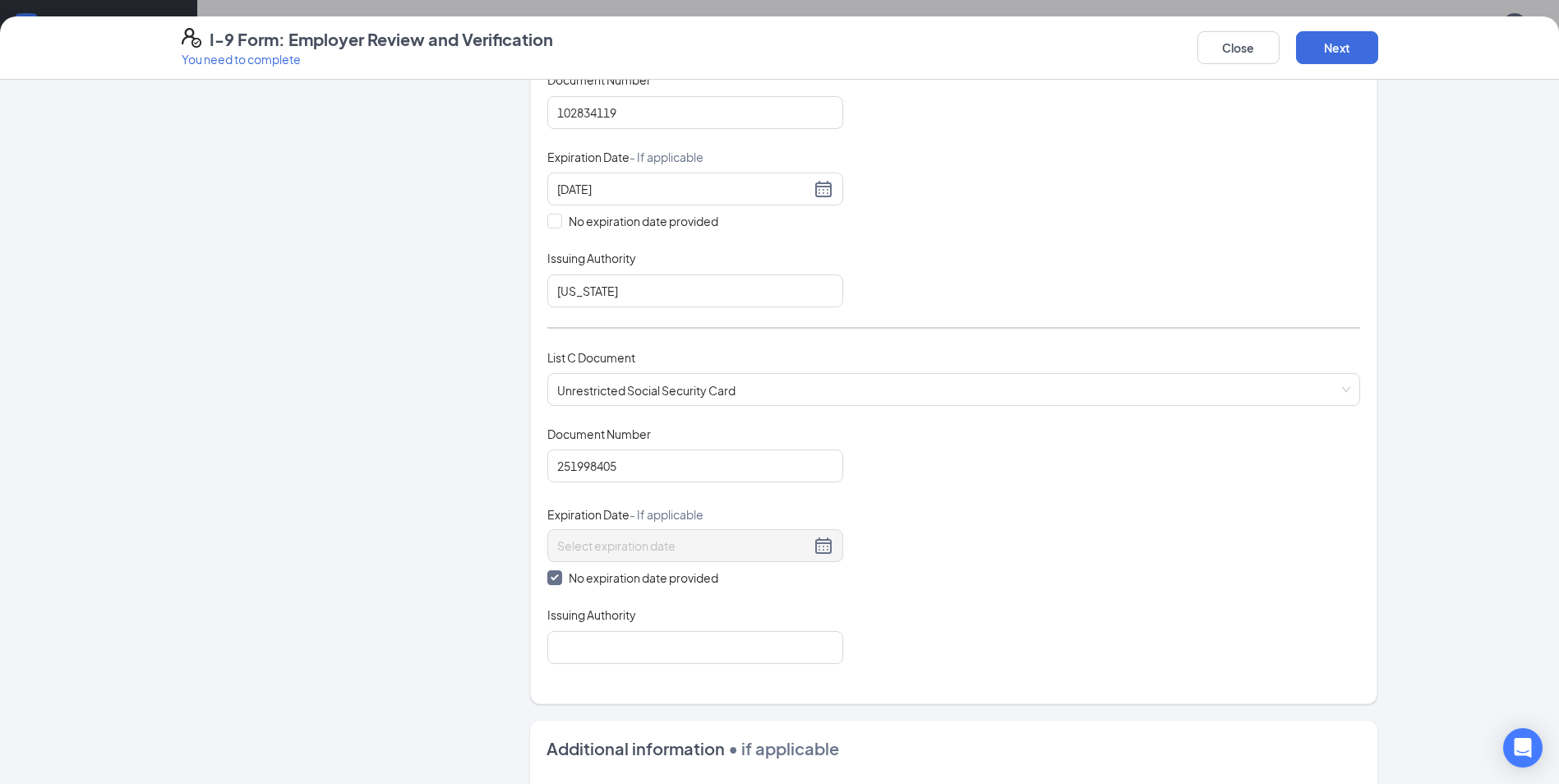
scroll to position [411, 0]
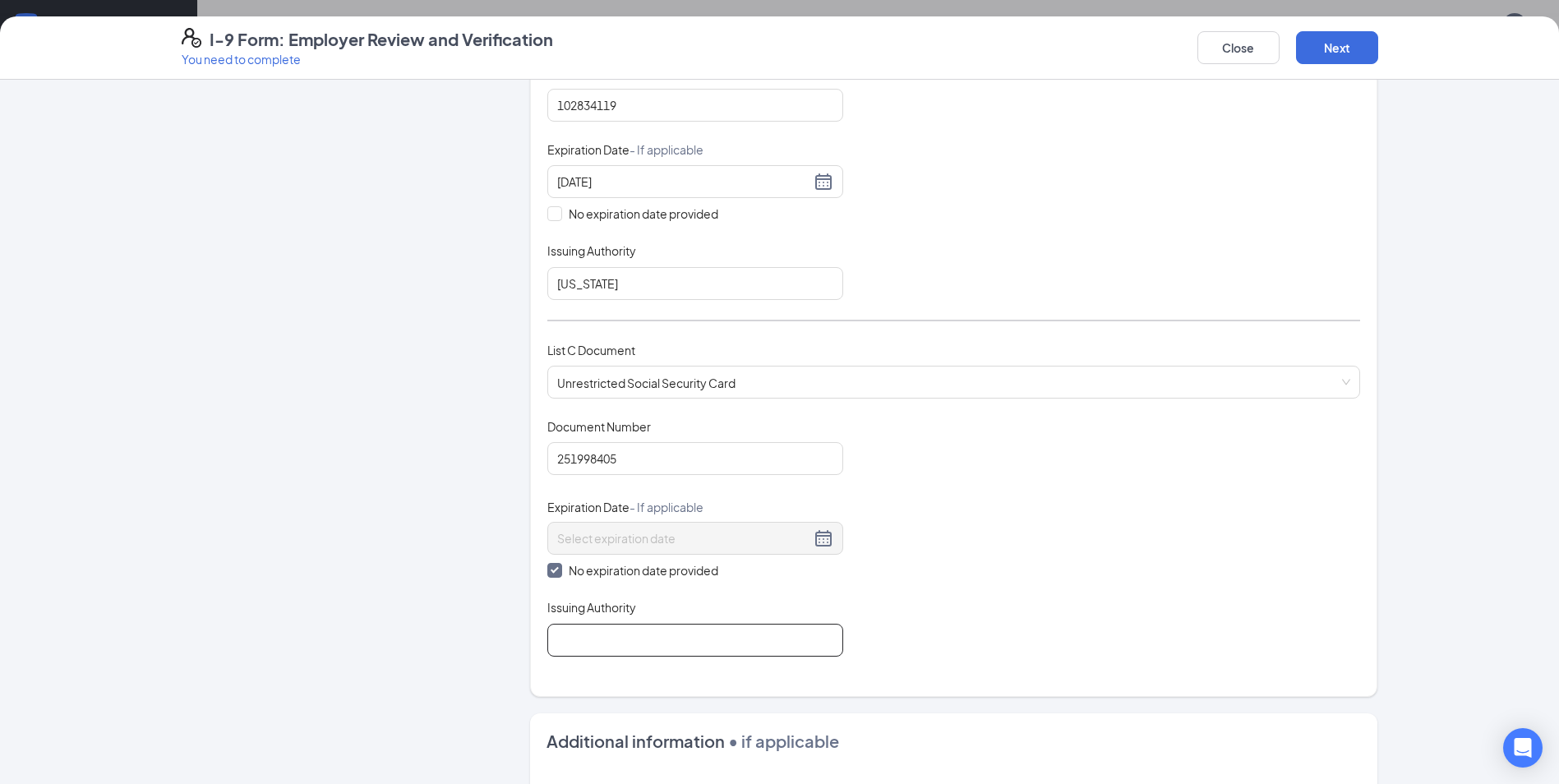
click at [618, 639] on input "Issuing Authority" at bounding box center [695, 640] width 296 height 33
type input "Social Security Administration"
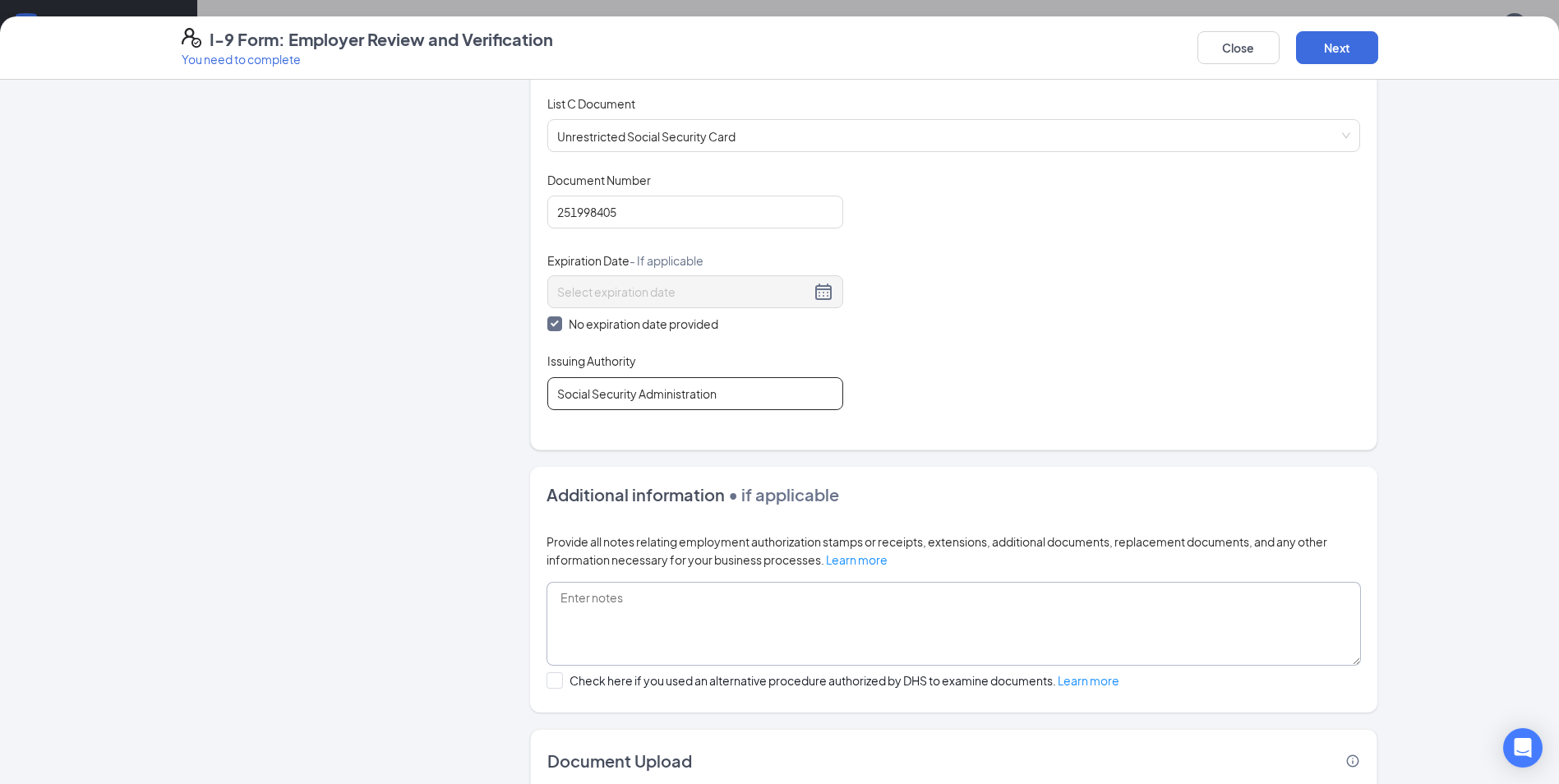
scroll to position [247, 0]
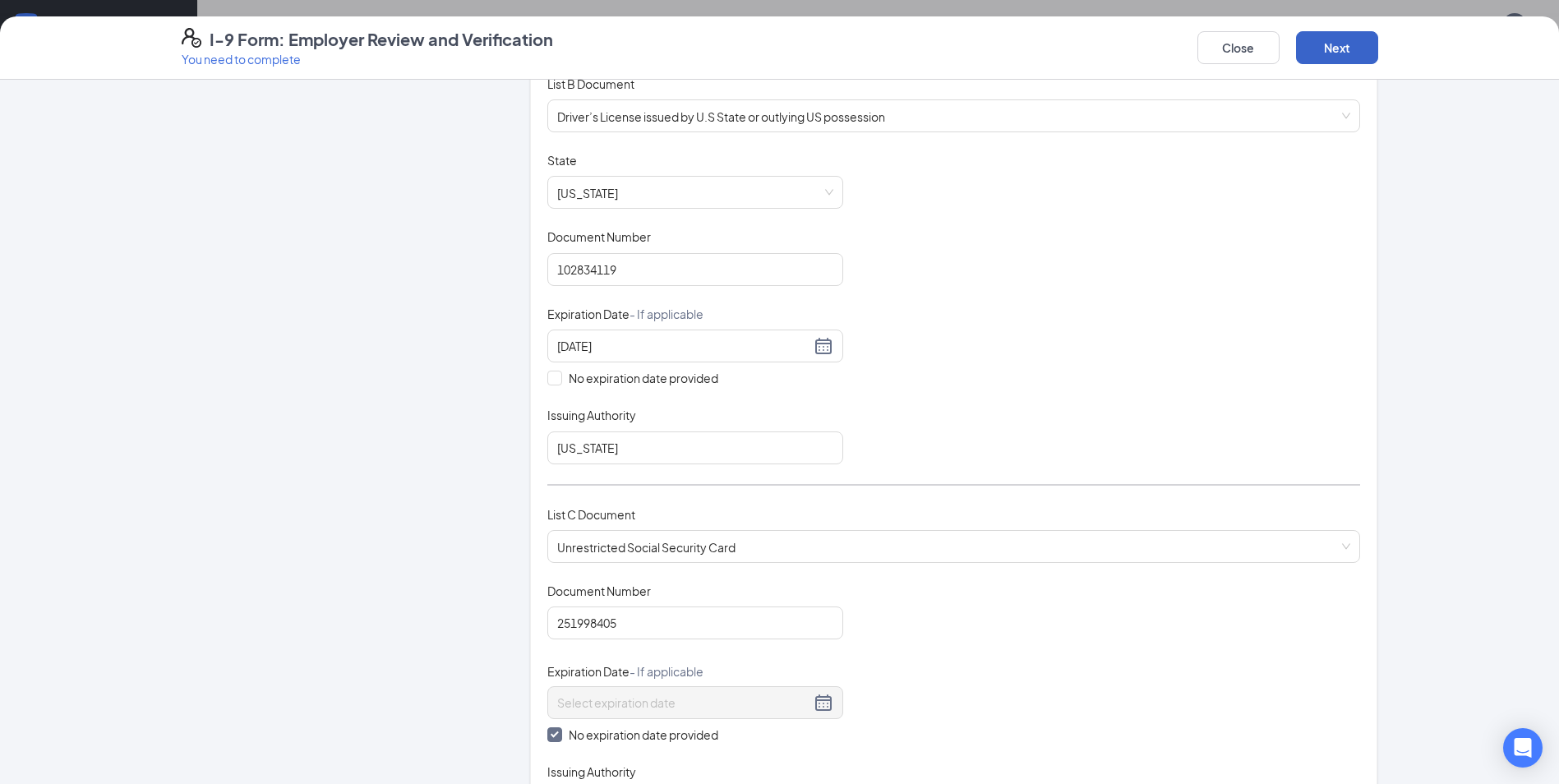
click at [1348, 44] on button "Next" at bounding box center [1337, 47] width 82 height 33
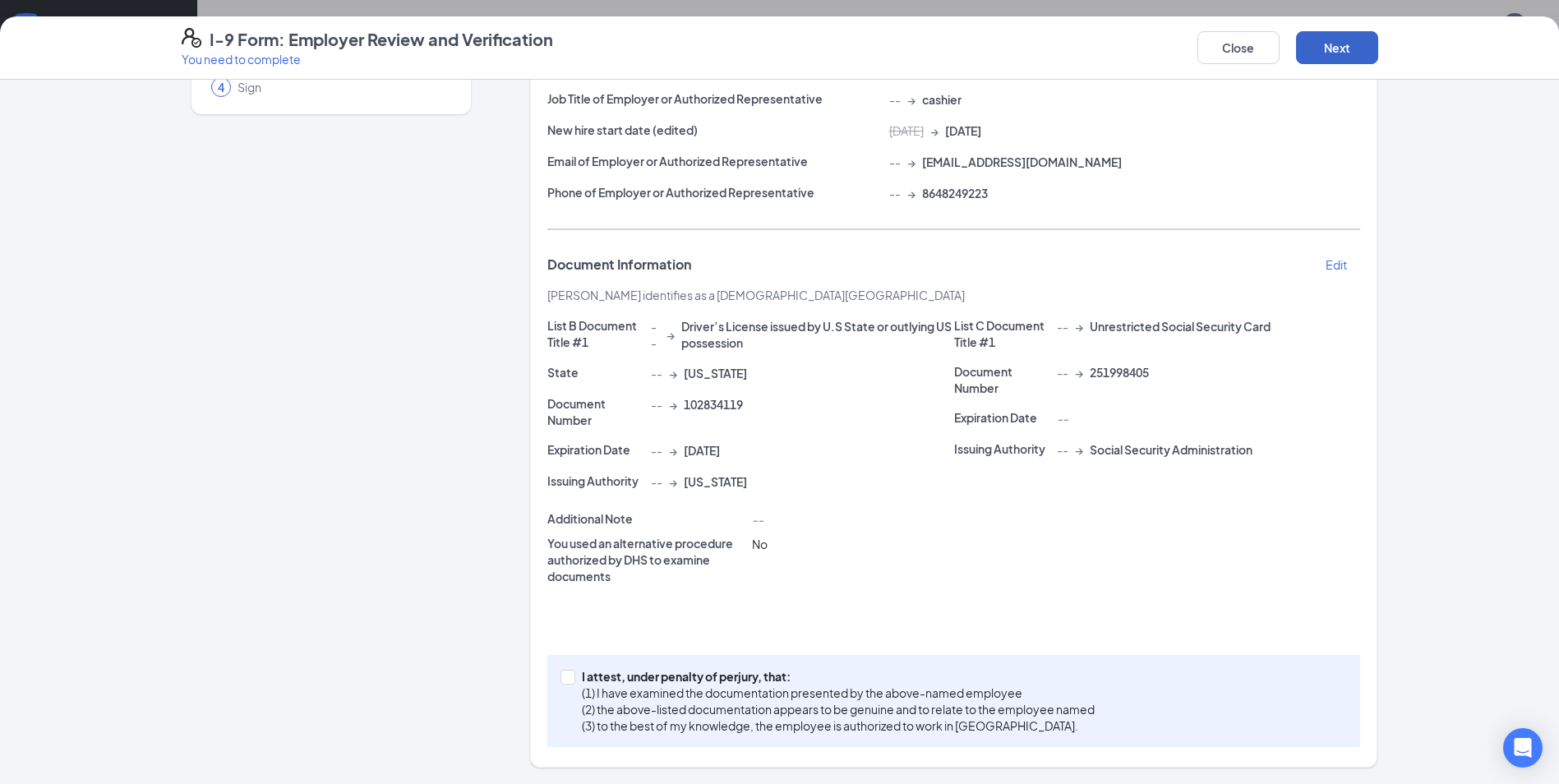
scroll to position [169, 0]
click at [561, 674] on input "I attest, under penalty of [PERSON_NAME], that: (1) I have examined the documen…" at bounding box center [567, 676] width 12 height 12
checkbox input "true"
click at [1337, 47] on button "Next" at bounding box center [1337, 47] width 82 height 33
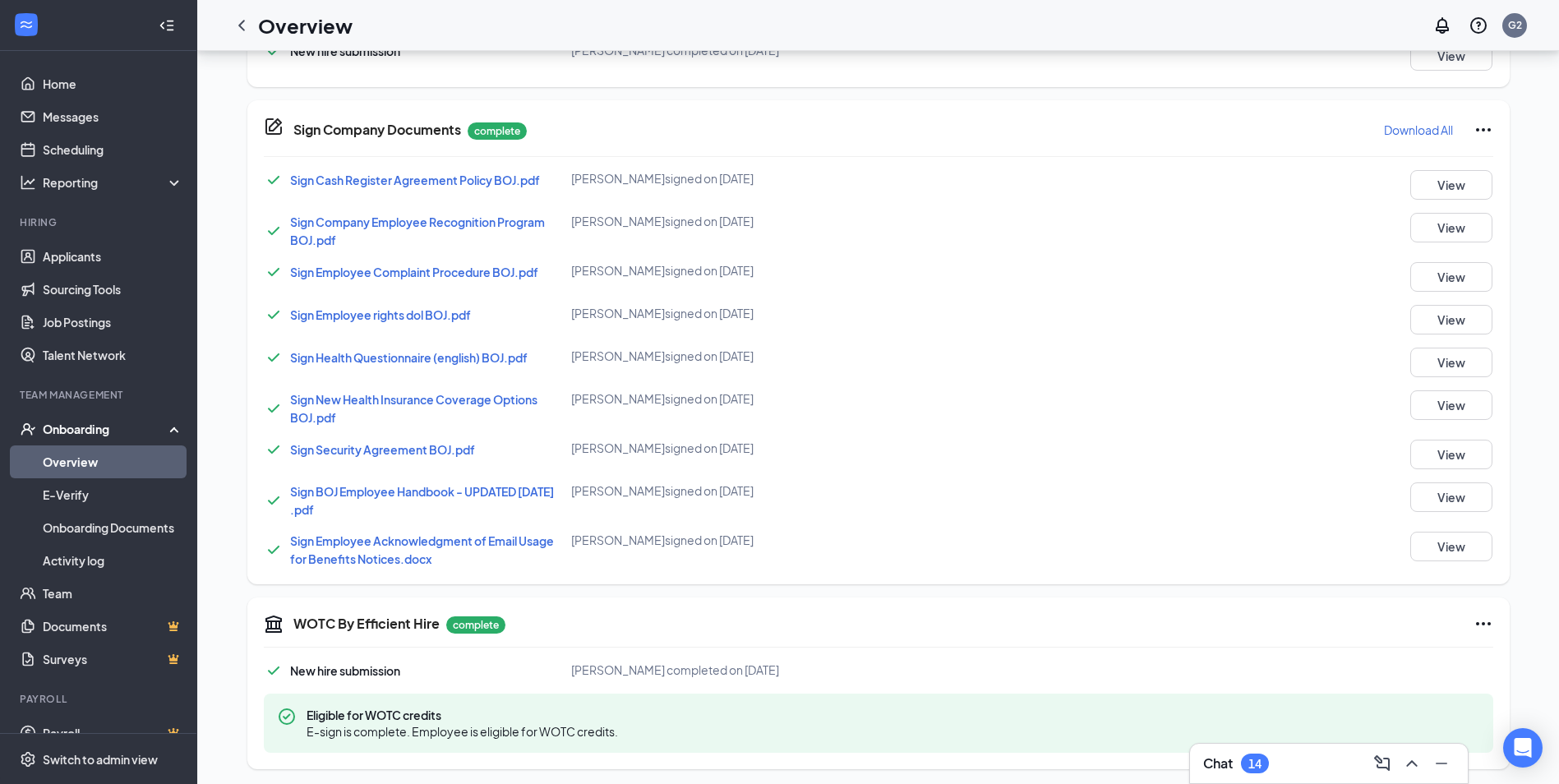
scroll to position [280, 0]
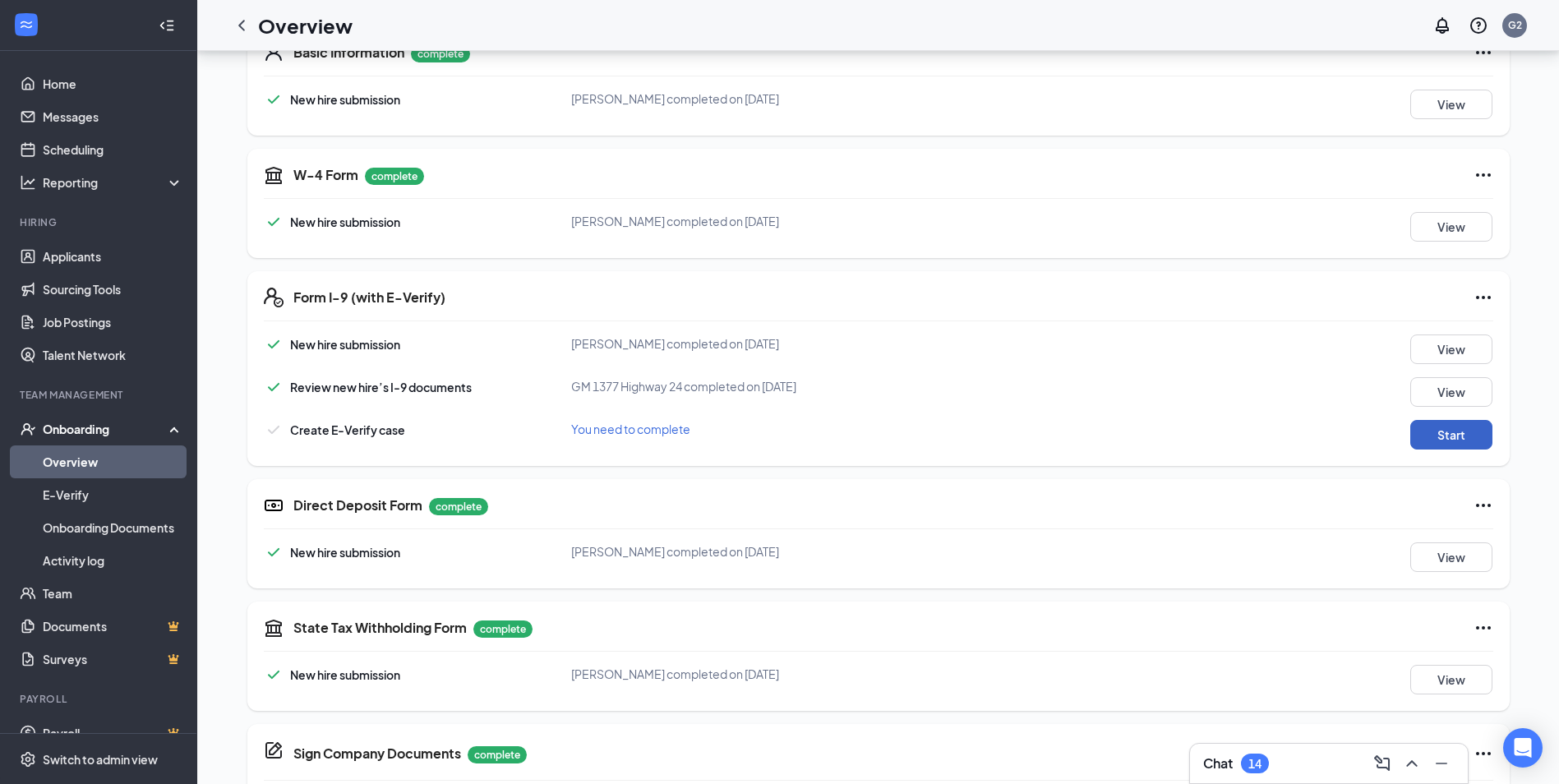
click at [1459, 433] on button "Start" at bounding box center [1451, 434] width 82 height 30
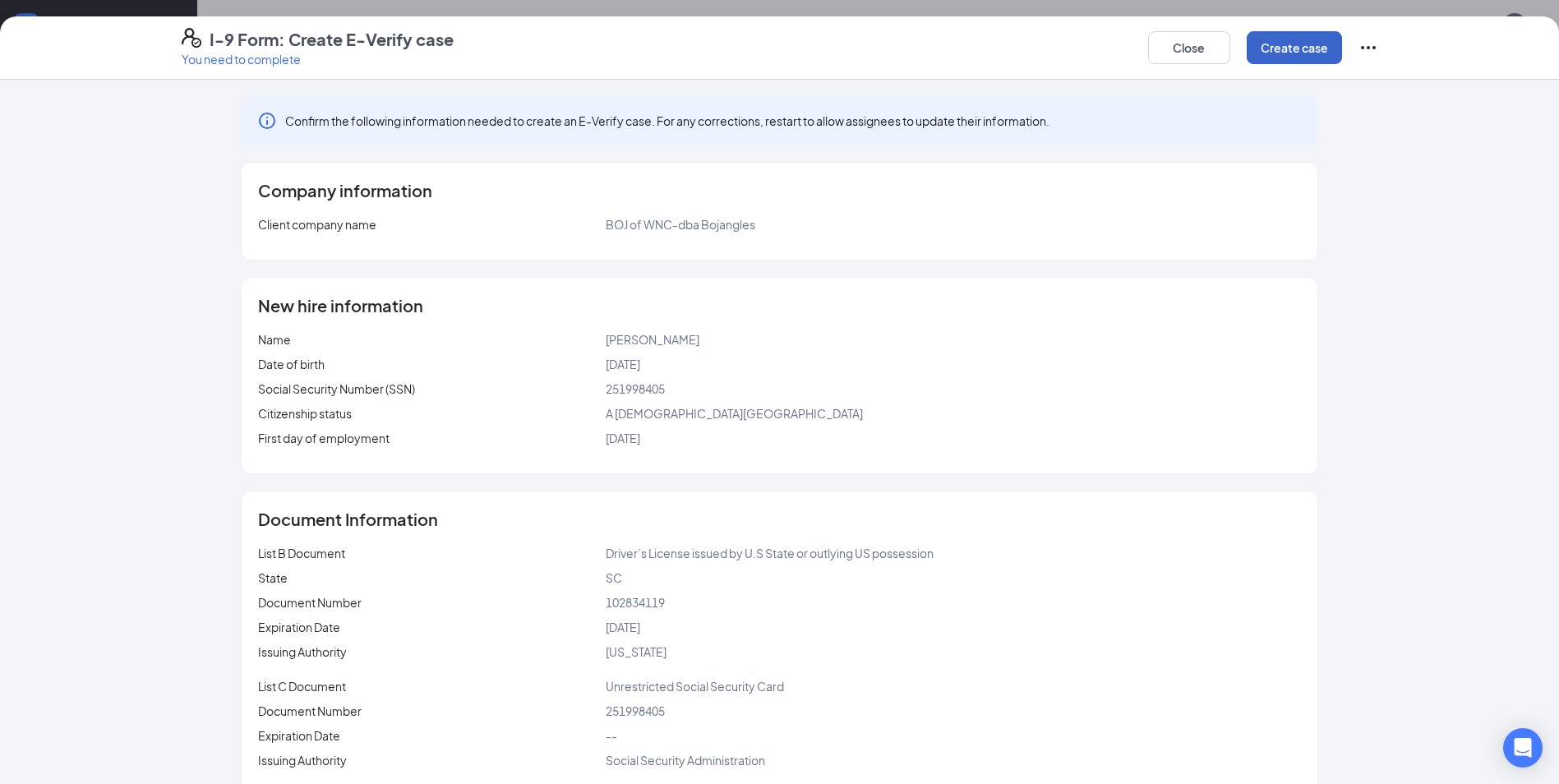
click at [1297, 46] on button "Create case" at bounding box center [1294, 47] width 96 height 33
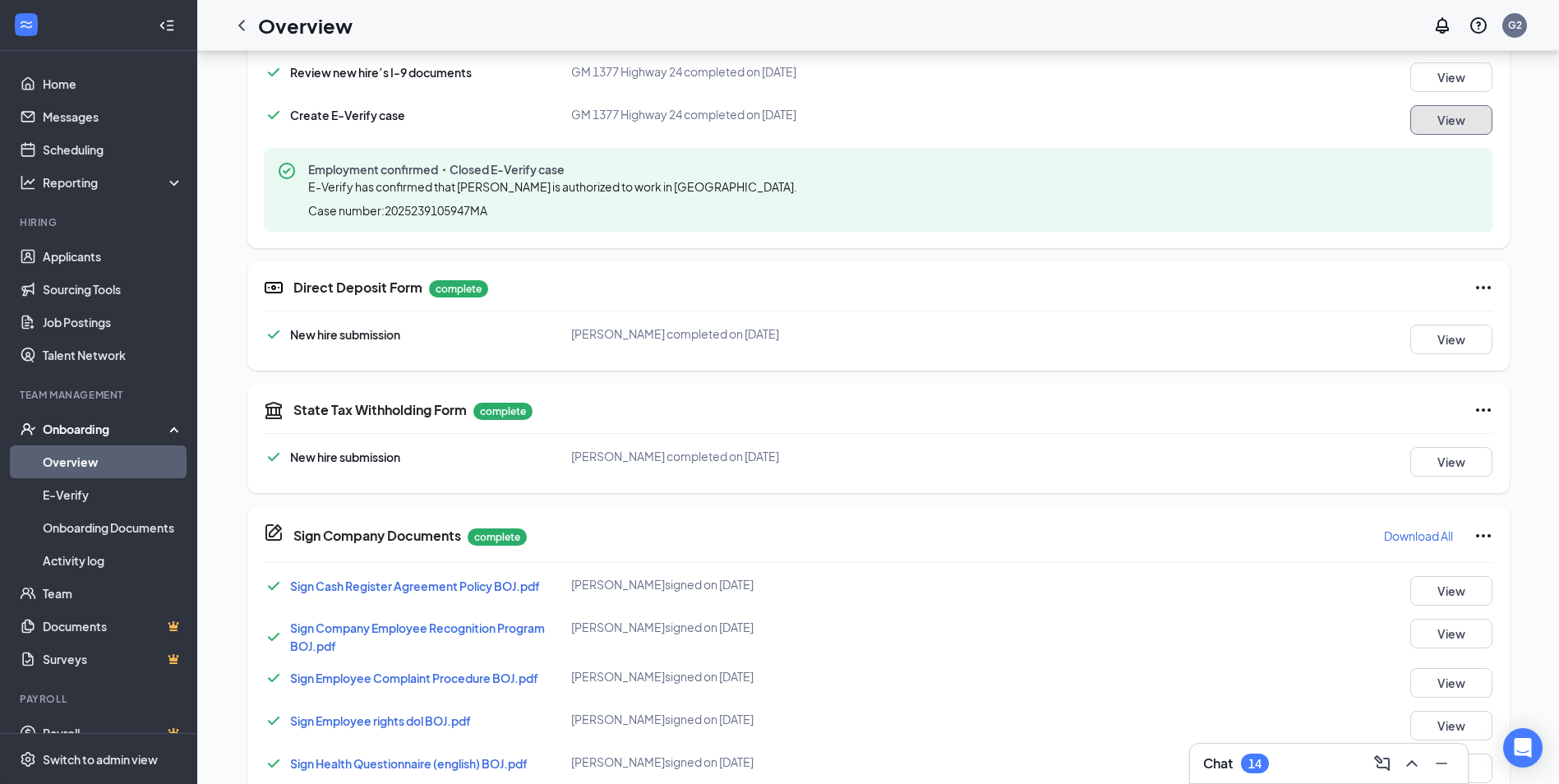
scroll to position [266, 0]
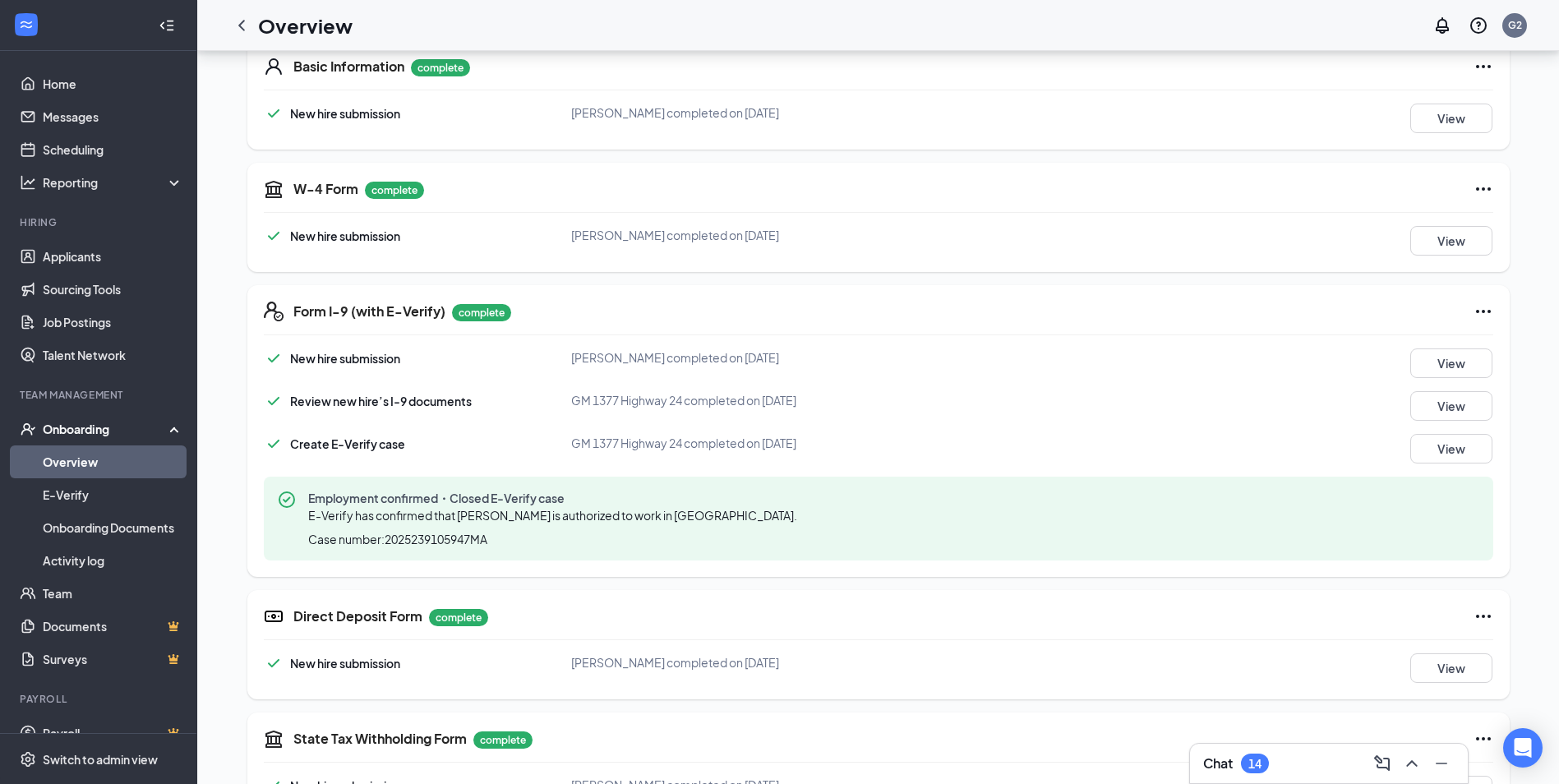
click at [156, 422] on div "Onboarding" at bounding box center [105, 428] width 127 height 16
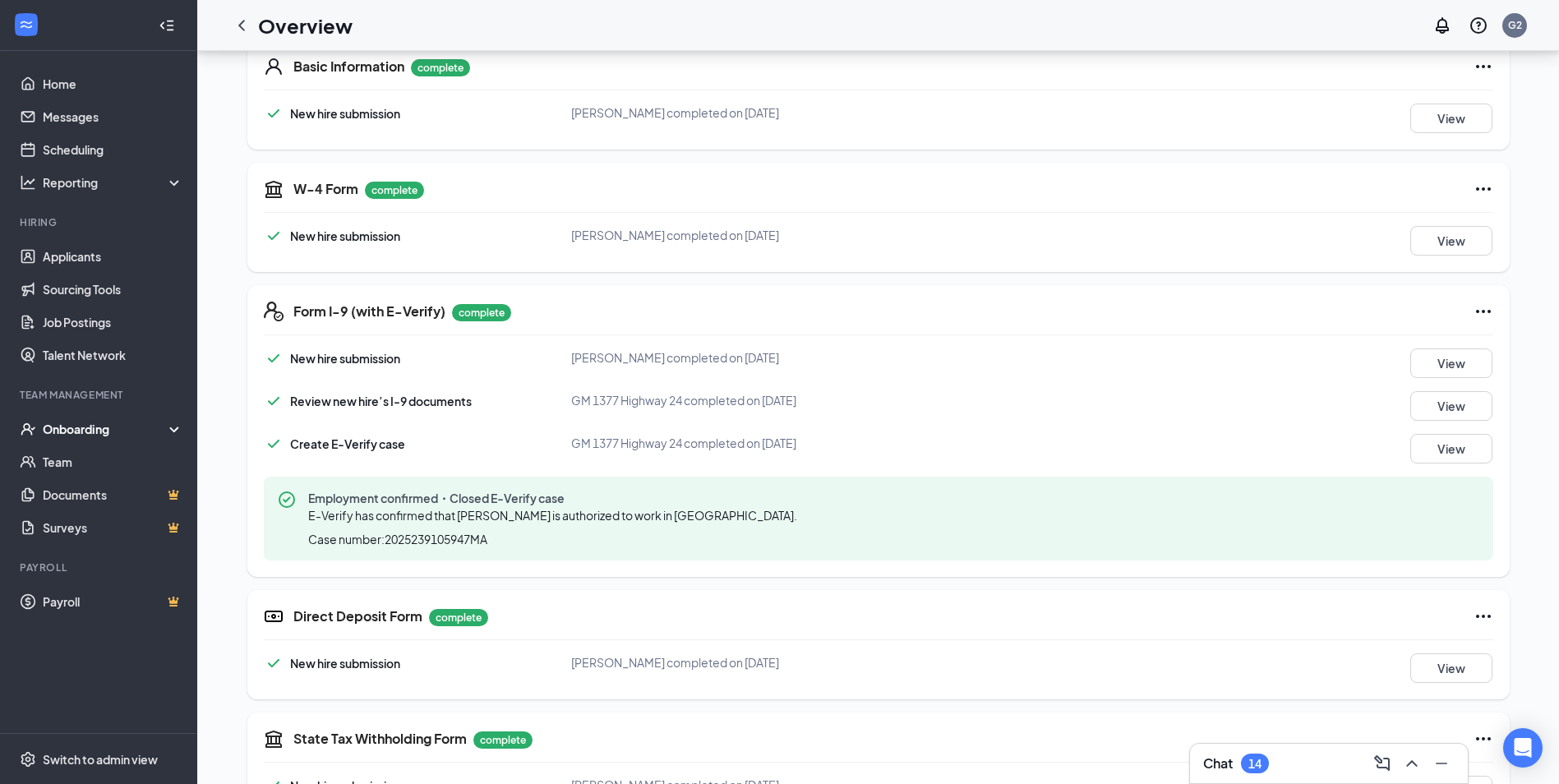
click at [166, 423] on div "Onboarding" at bounding box center [105, 428] width 127 height 16
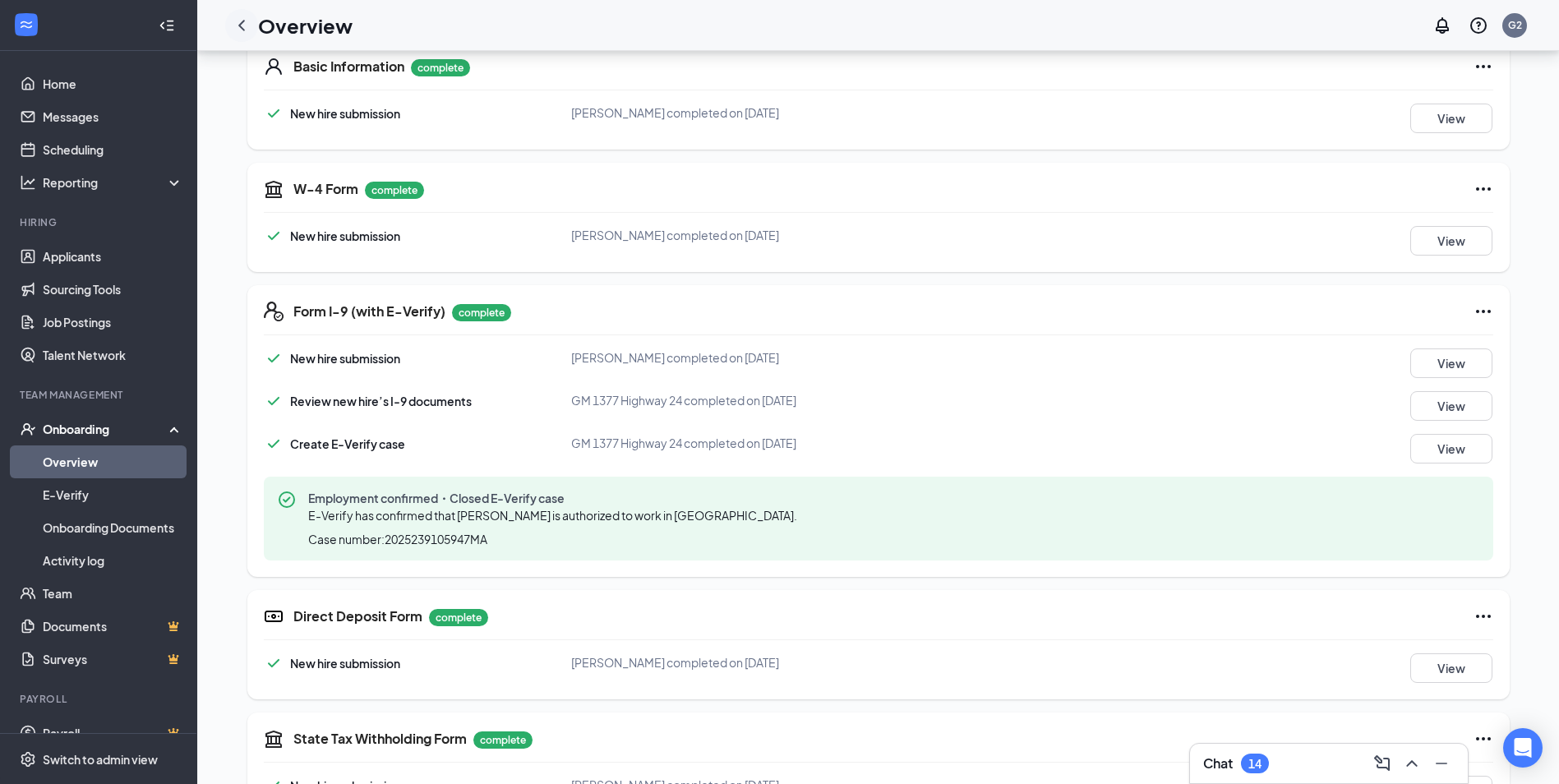
click at [244, 17] on icon "ChevronLeft" at bounding box center [242, 25] width 19 height 19
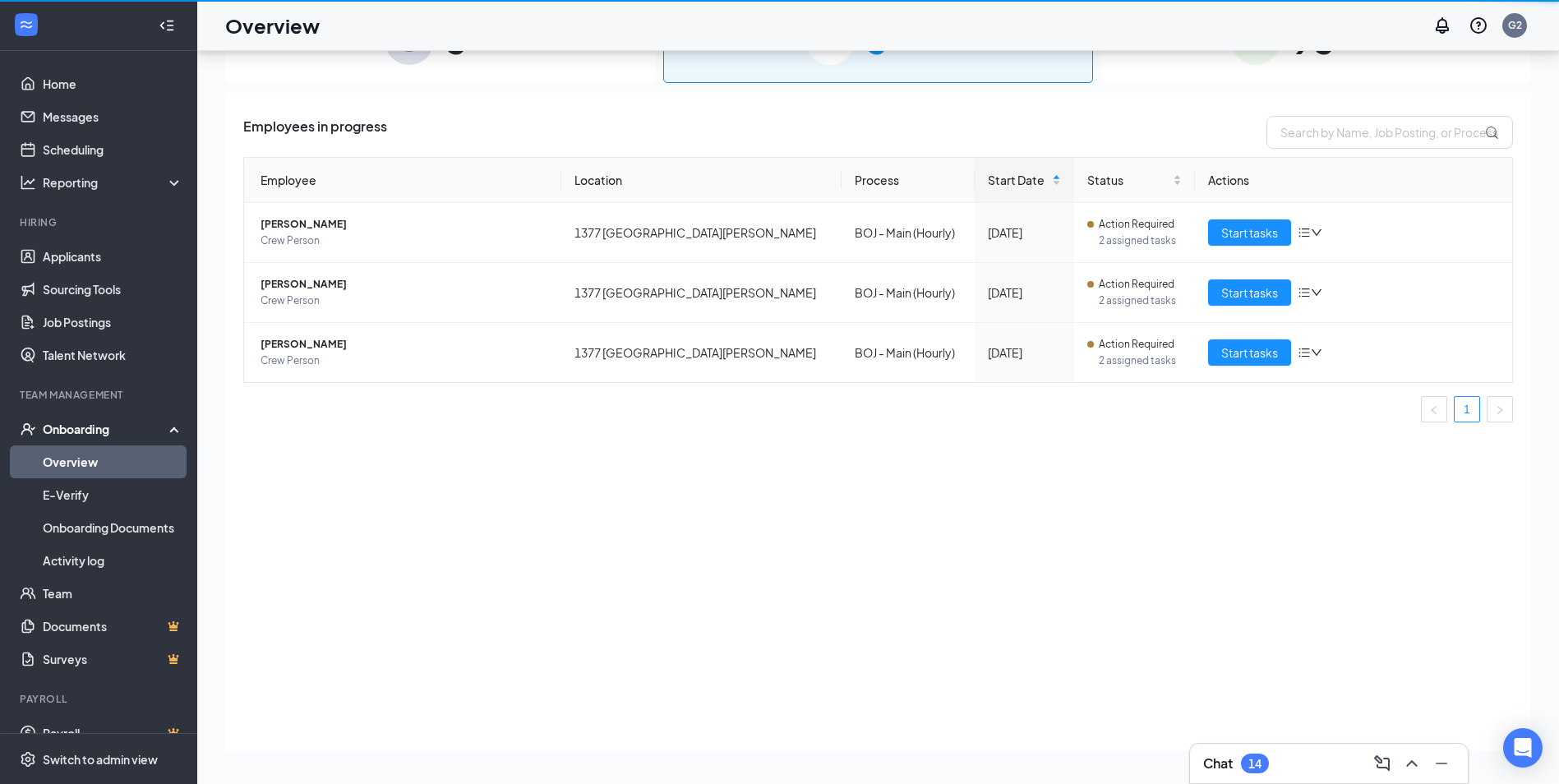
scroll to position [73, 0]
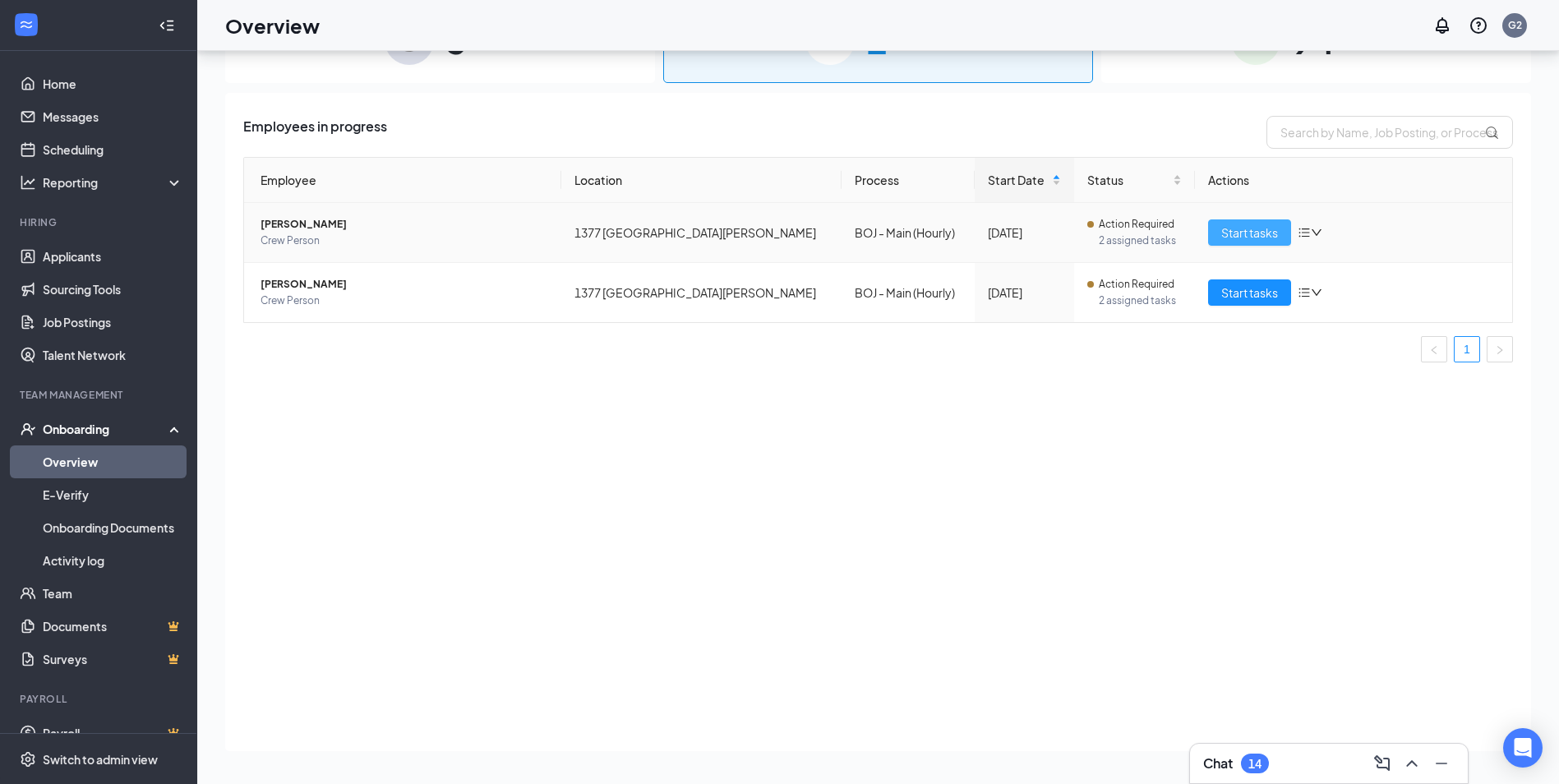
click at [1236, 223] on span "Start tasks" at bounding box center [1250, 232] width 57 height 18
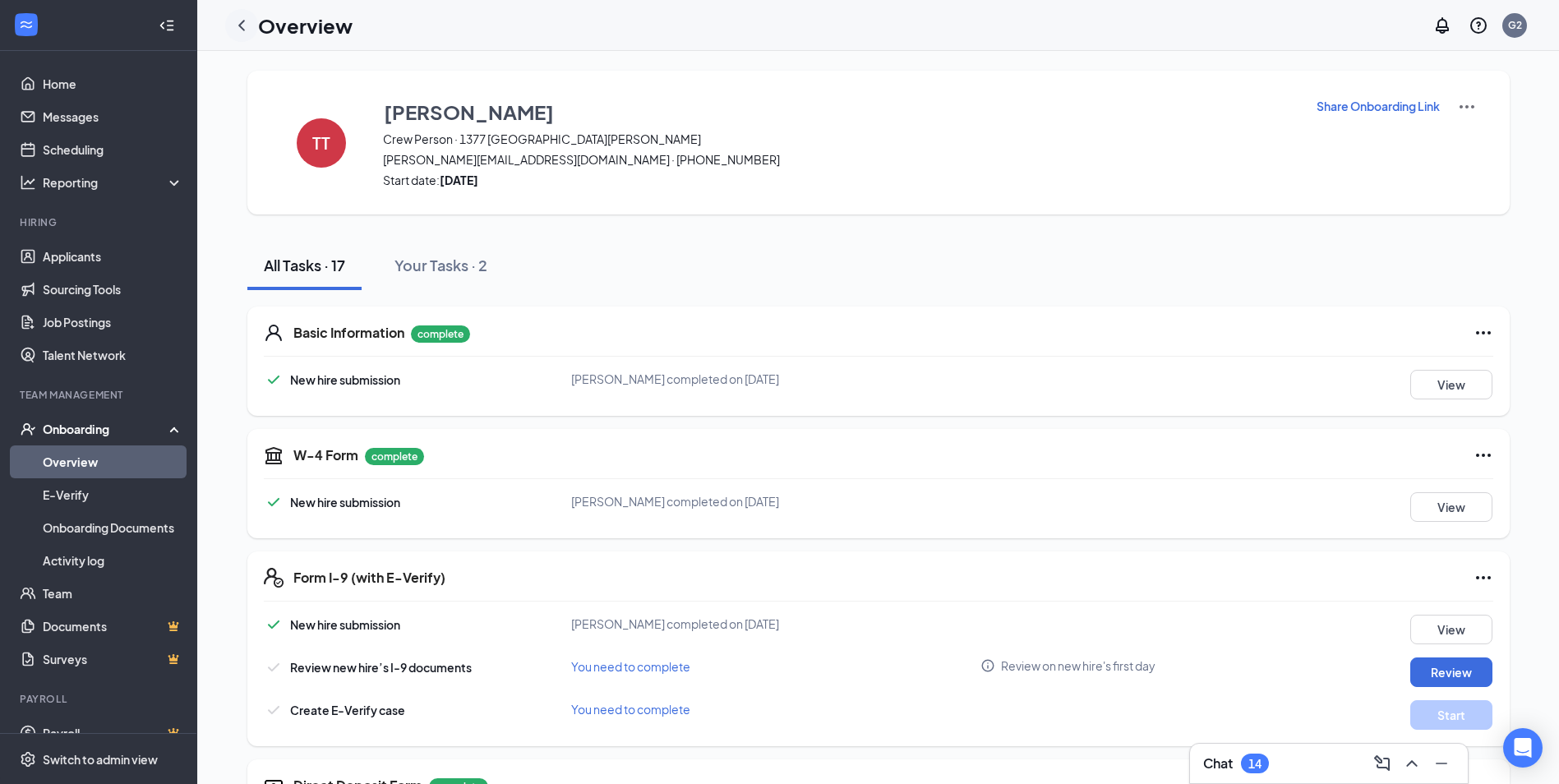
click at [235, 17] on icon "ChevronLeft" at bounding box center [242, 25] width 19 height 19
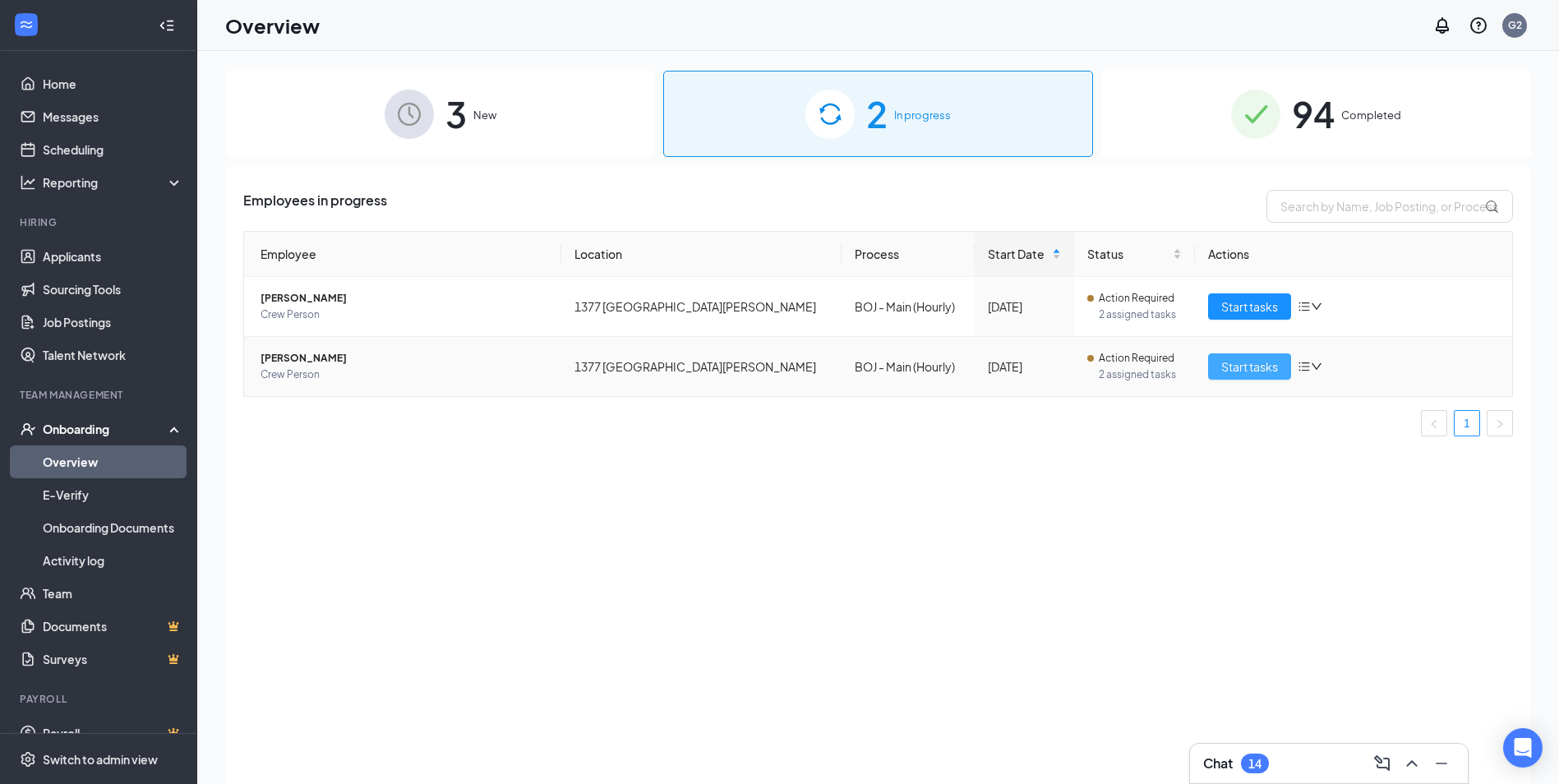
click at [1253, 363] on span "Start tasks" at bounding box center [1250, 366] width 57 height 18
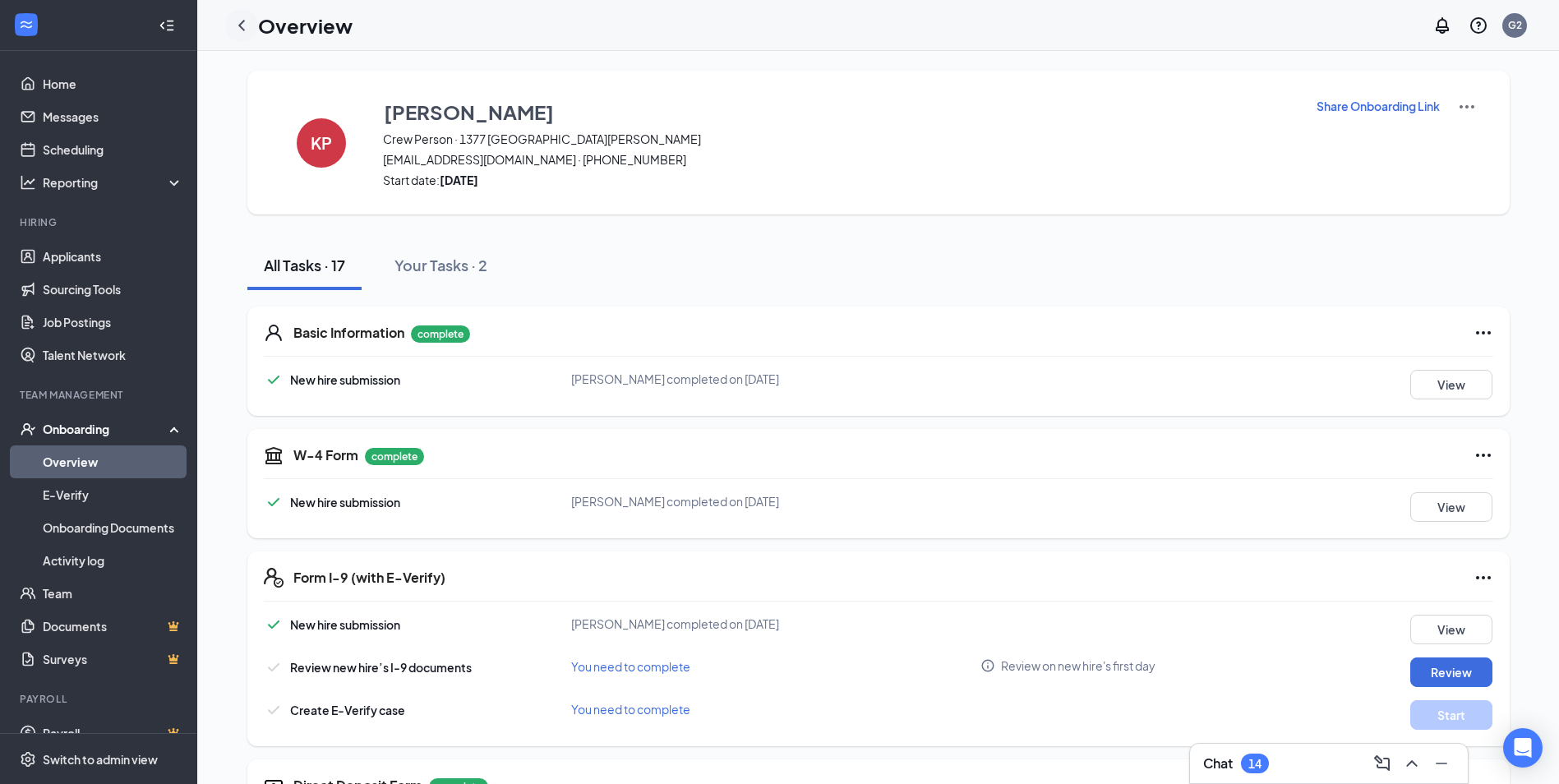
click at [240, 17] on icon "ChevronLeft" at bounding box center [242, 25] width 19 height 19
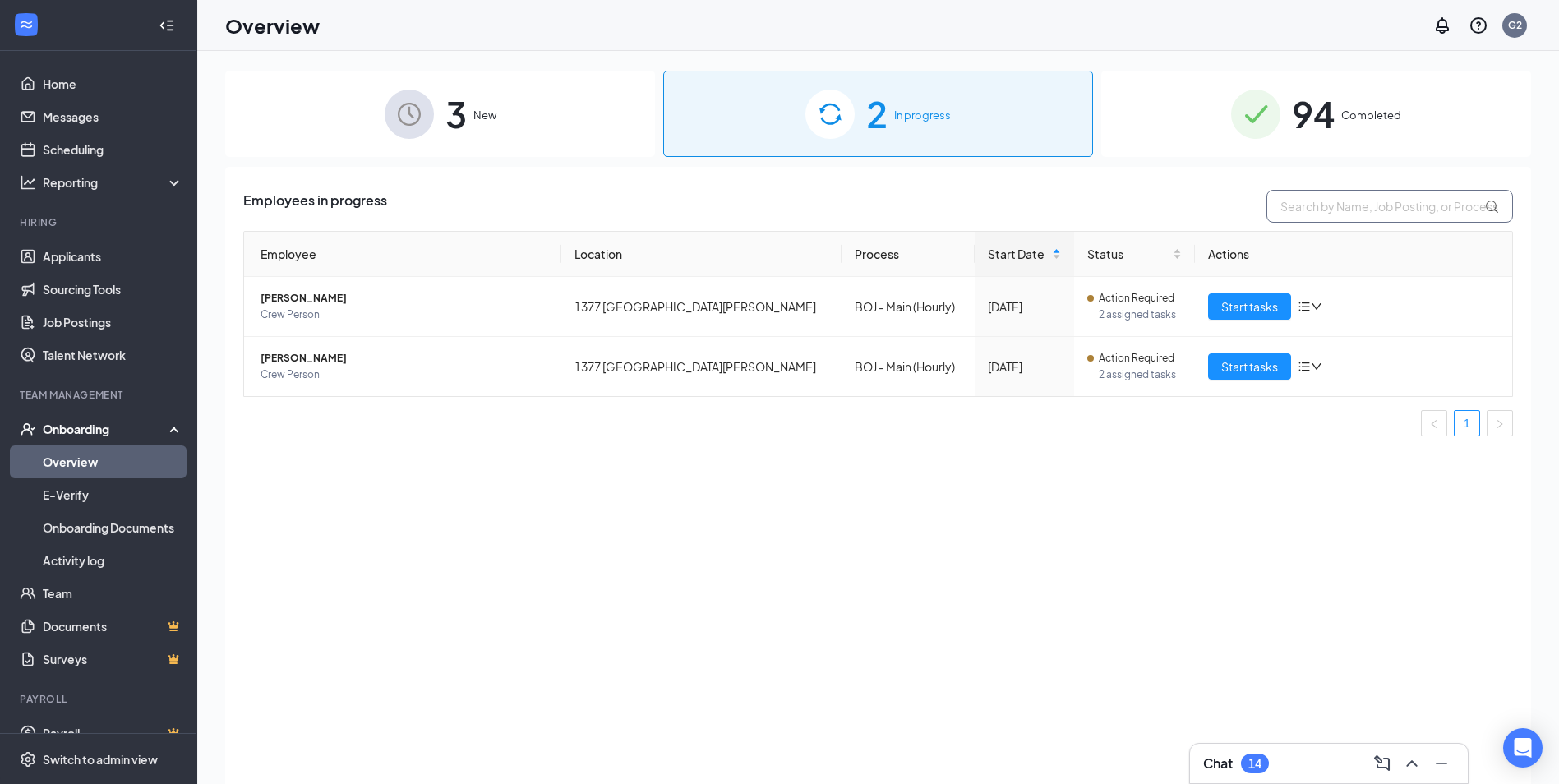
click at [1306, 200] on input "text" at bounding box center [1390, 206] width 247 height 33
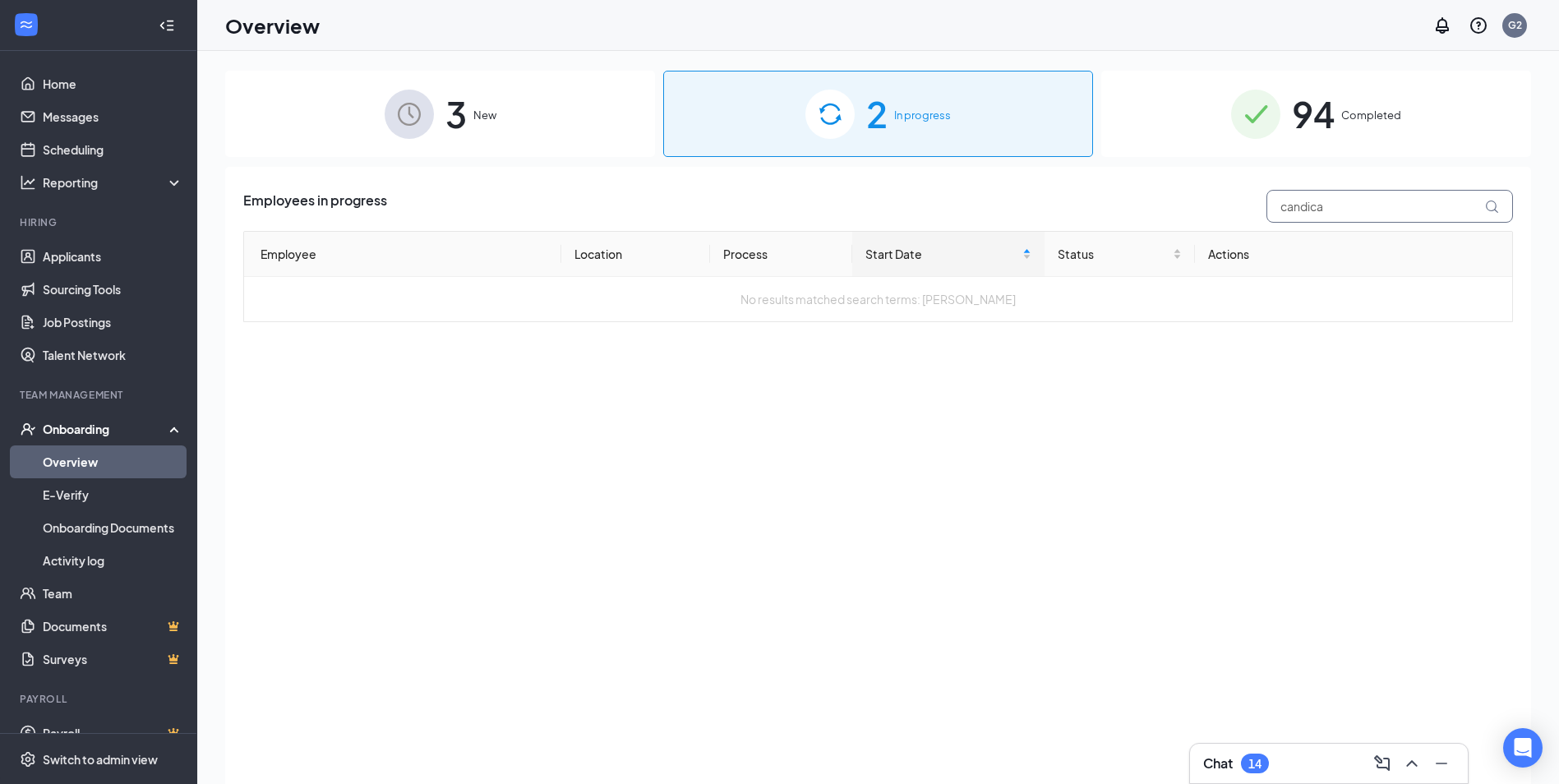
click at [1492, 205] on icon at bounding box center [1492, 207] width 14 height 14
type input "c"
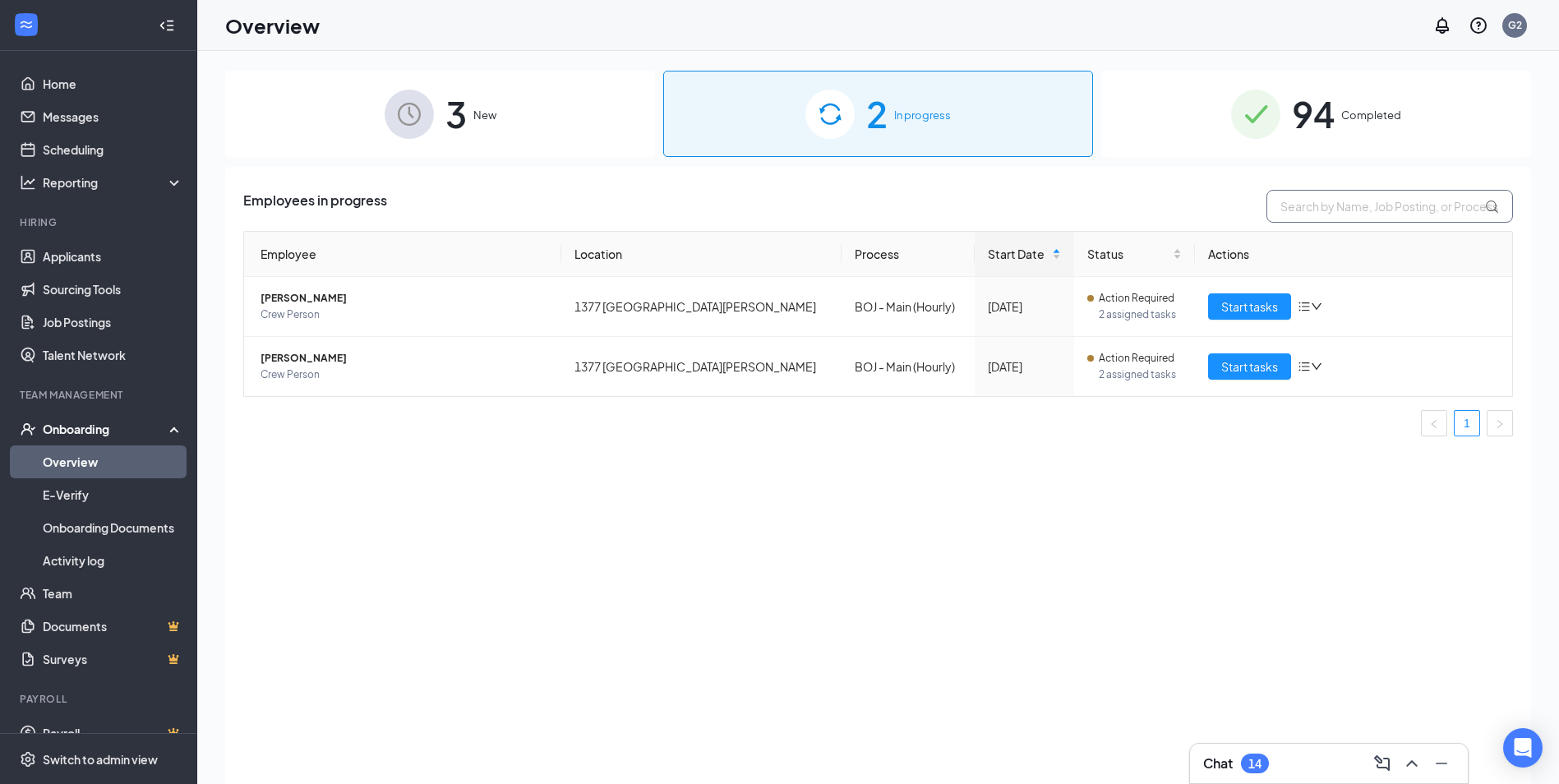
click at [1333, 205] on input "text" at bounding box center [1390, 206] width 247 height 33
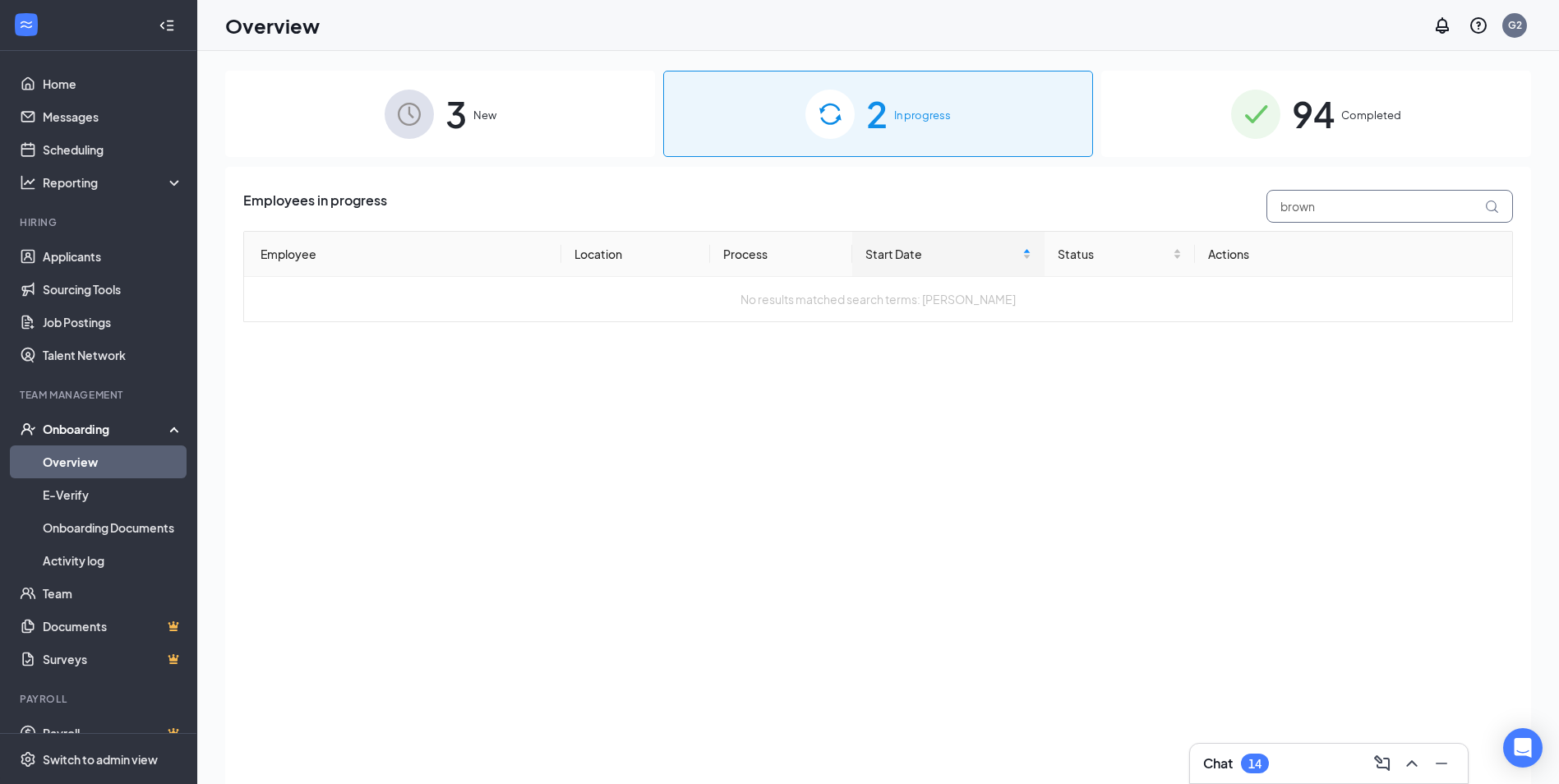
click at [1493, 201] on icon at bounding box center [1492, 207] width 14 height 14
type input "b"
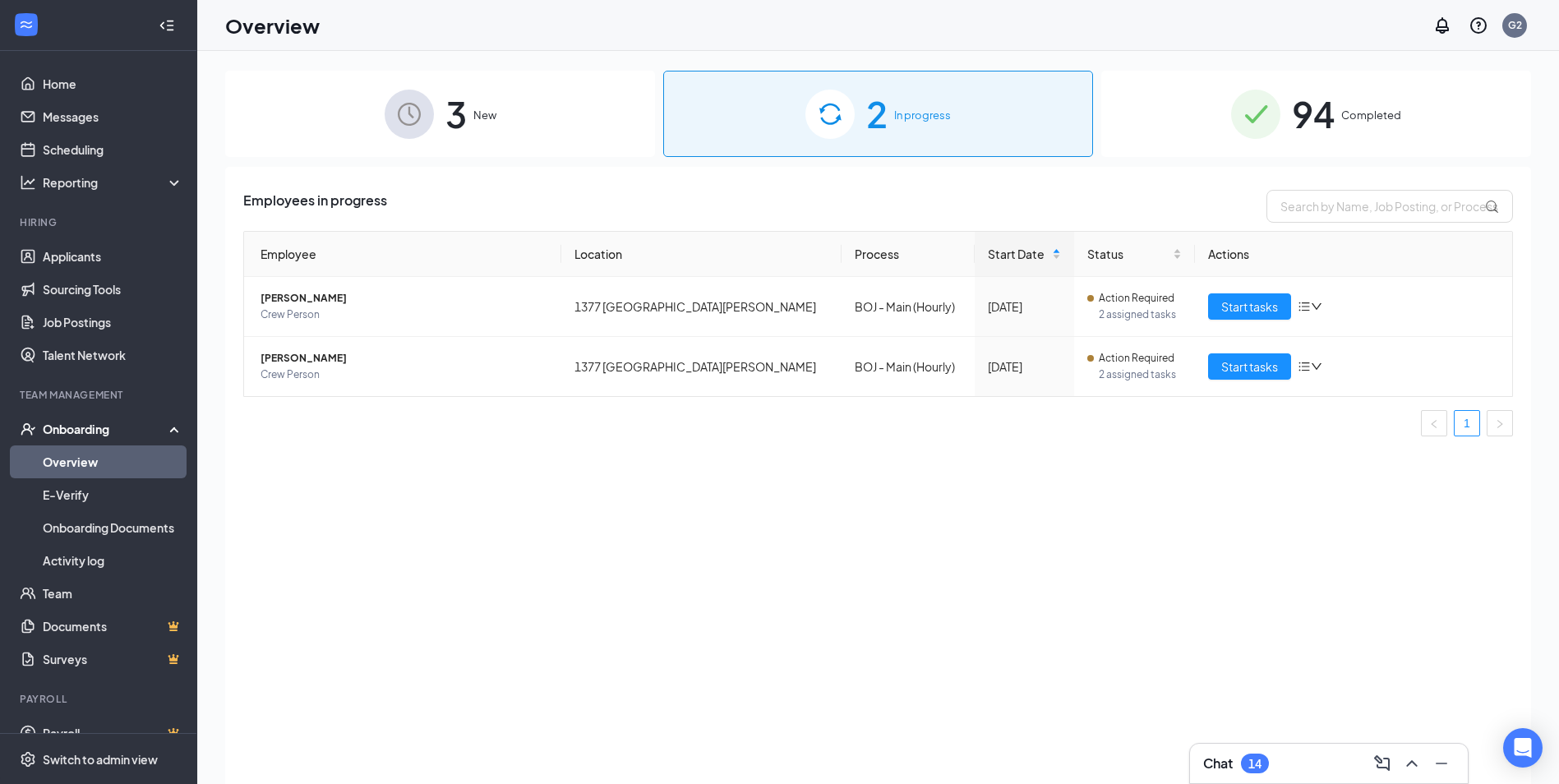
click at [1241, 117] on img at bounding box center [1255, 114] width 49 height 49
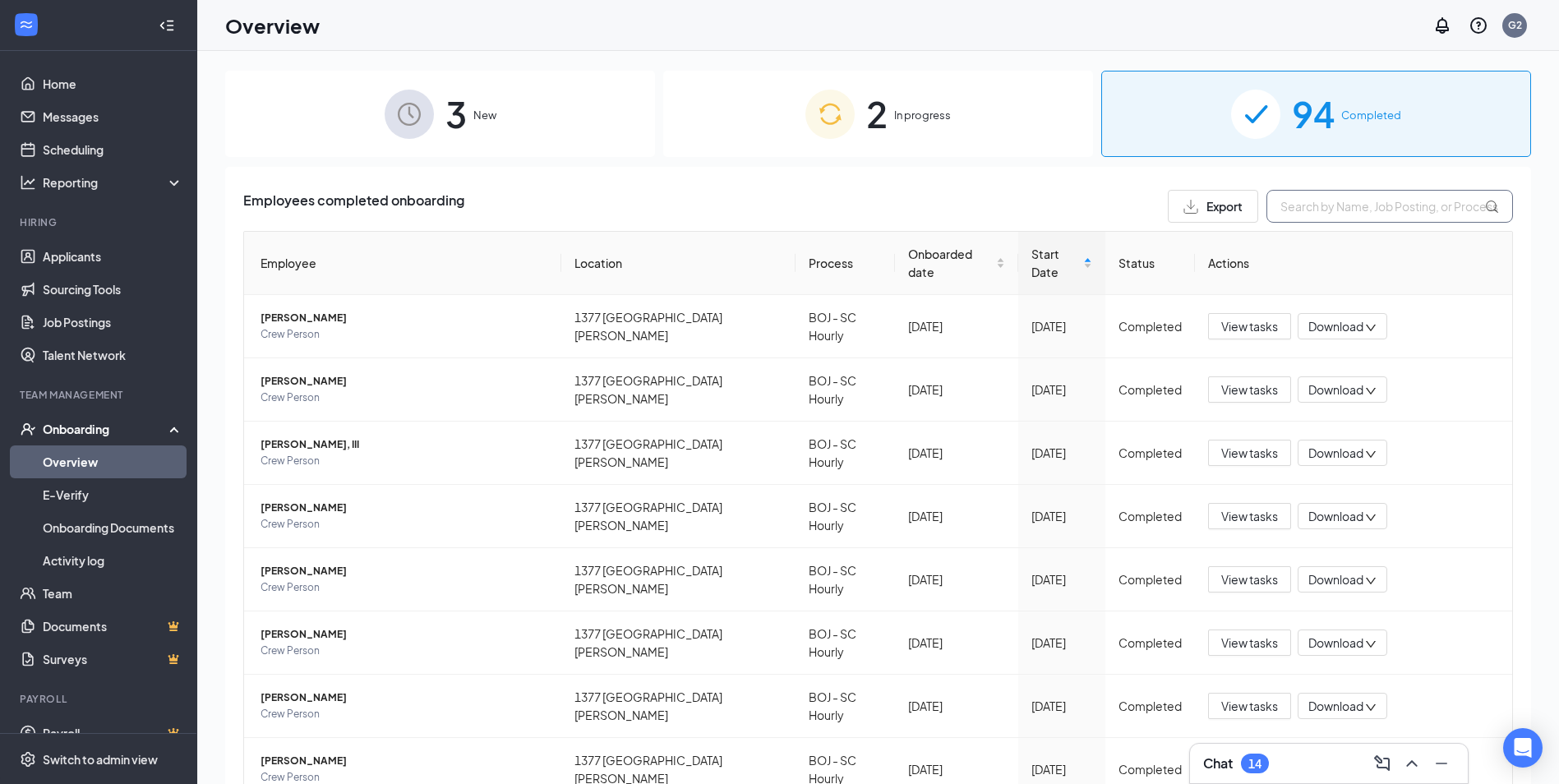
click at [1334, 211] on input "text" at bounding box center [1390, 206] width 247 height 33
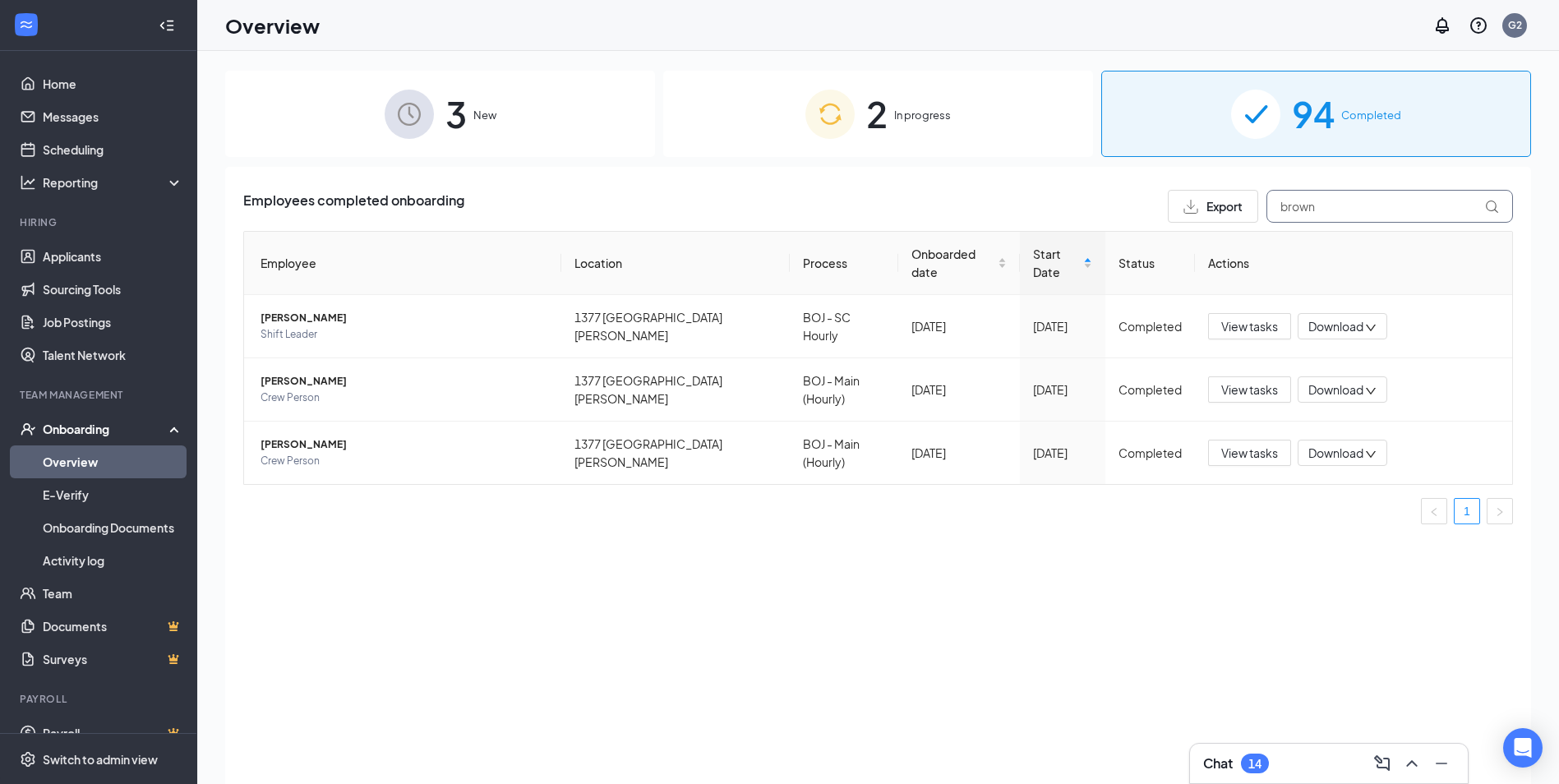
click at [1483, 204] on input "brown" at bounding box center [1390, 206] width 247 height 33
type input "brown"
click at [1240, 444] on span "View tasks" at bounding box center [1250, 452] width 57 height 18
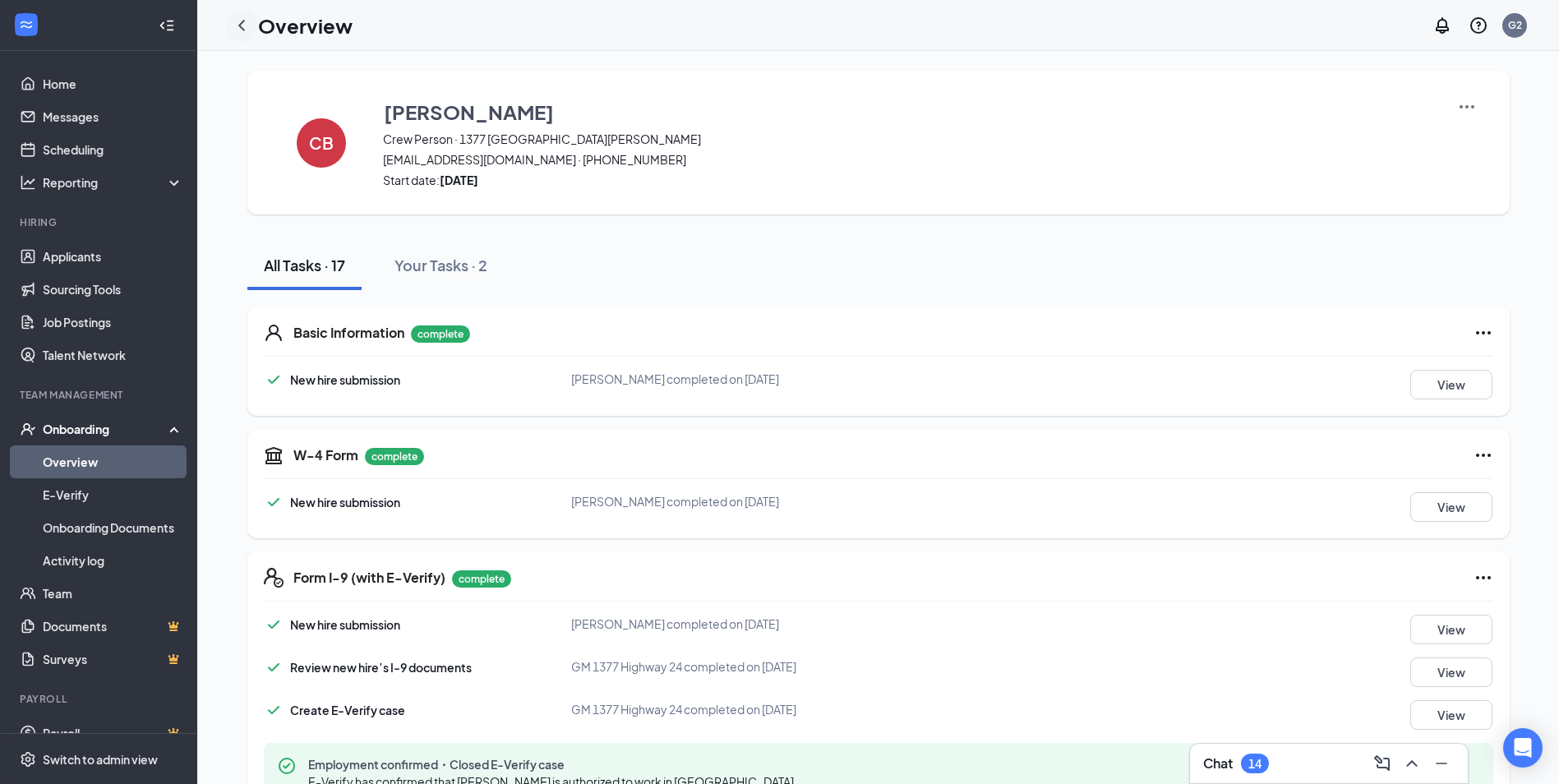
click at [239, 25] on icon "ChevronLeft" at bounding box center [241, 24] width 7 height 11
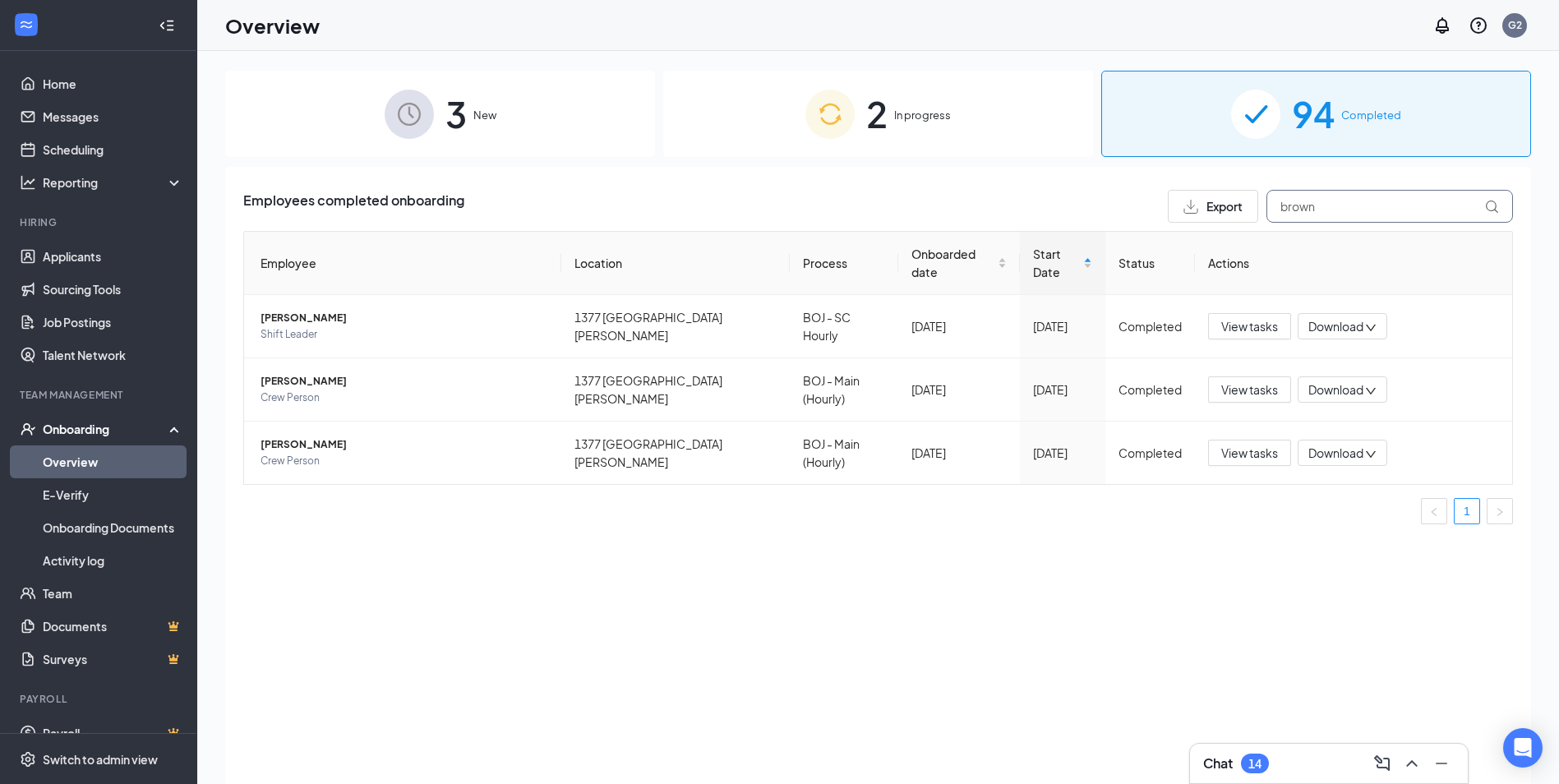
click at [1329, 211] on input "brown" at bounding box center [1390, 206] width 247 height 33
type input "b"
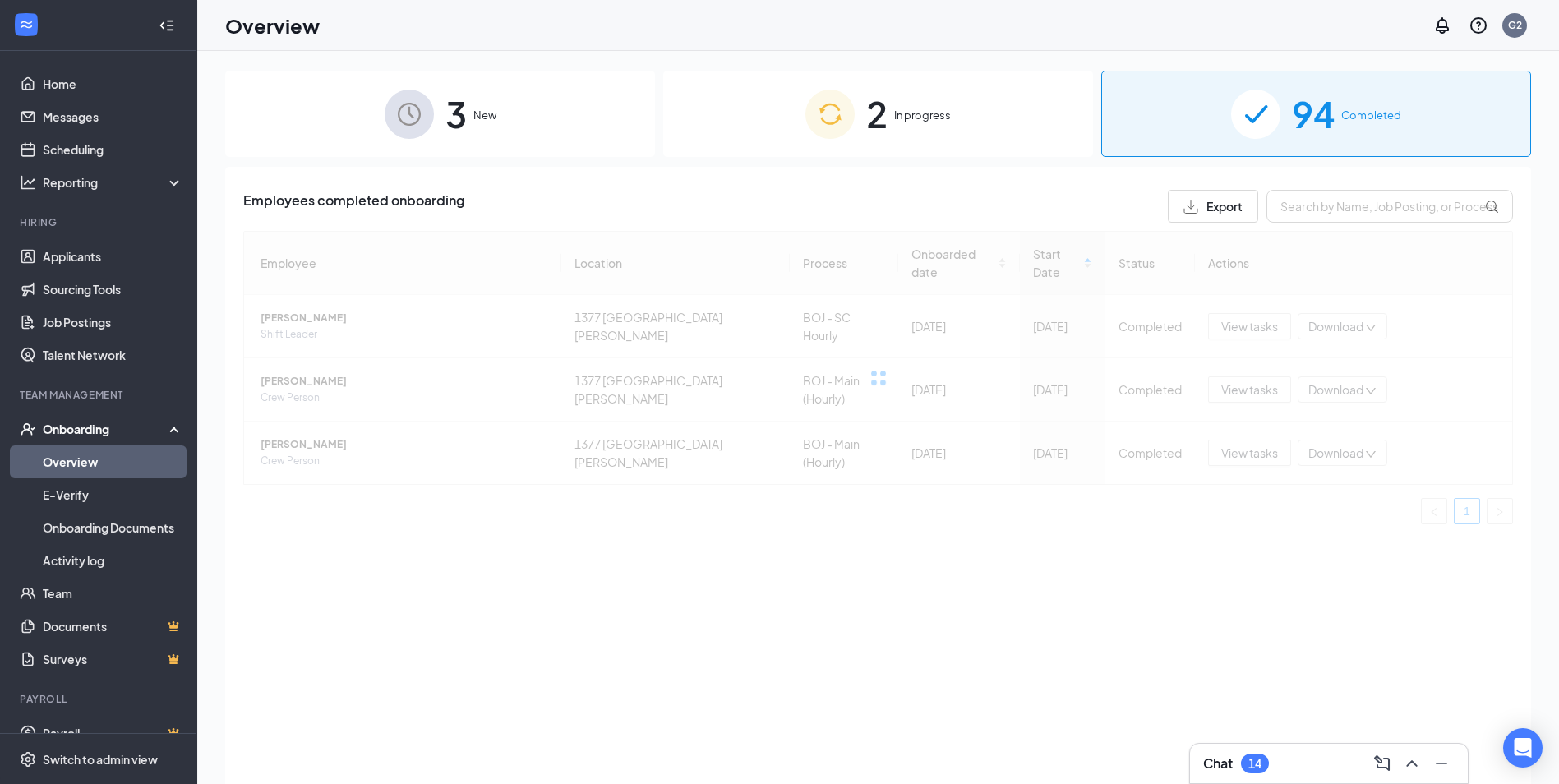
click at [780, 653] on div "Employees completed onboarding Export Employee Location Process Onboarded date …" at bounding box center [878, 496] width 1306 height 658
